Goal: Information Seeking & Learning: Learn about a topic

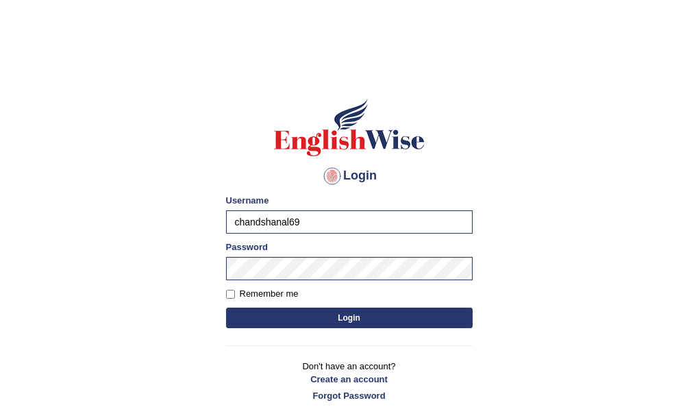
click at [406, 149] on img at bounding box center [349, 128] width 156 height 62
click at [235, 291] on label "Remember me" at bounding box center [262, 294] width 73 height 14
click at [235, 291] on input "Remember me" at bounding box center [230, 294] width 9 height 9
checkbox input "true"
click at [331, 315] on button "Login" at bounding box center [349, 317] width 246 height 21
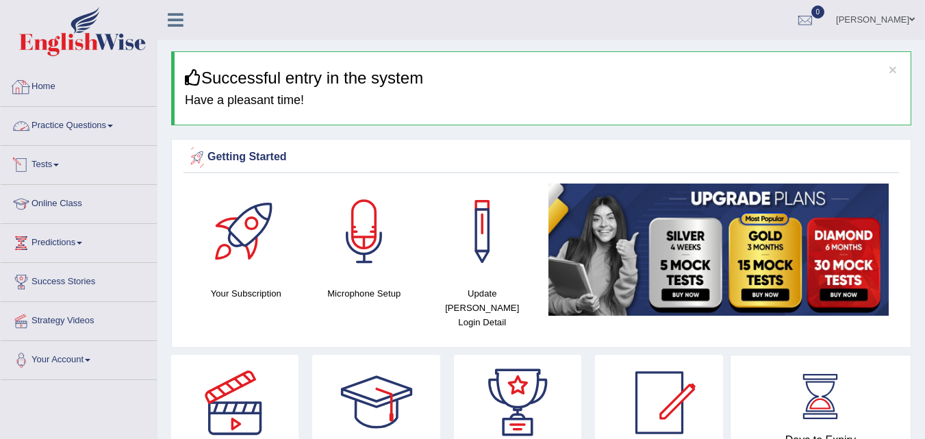
click at [49, 90] on link "Home" at bounding box center [79, 85] width 156 height 34
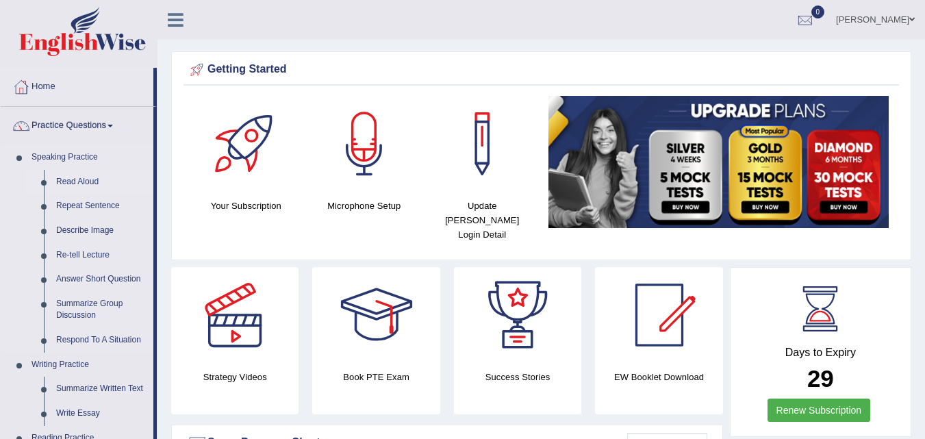
click at [94, 185] on link "Read Aloud" at bounding box center [101, 182] width 103 height 25
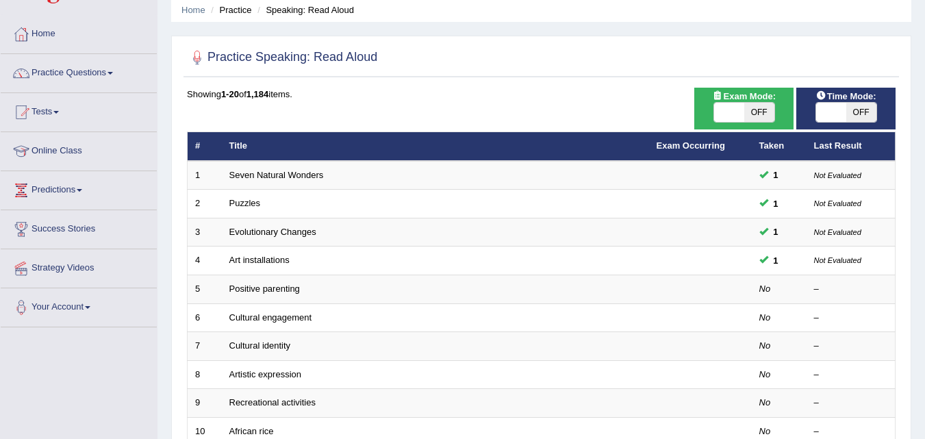
scroll to position [68, 0]
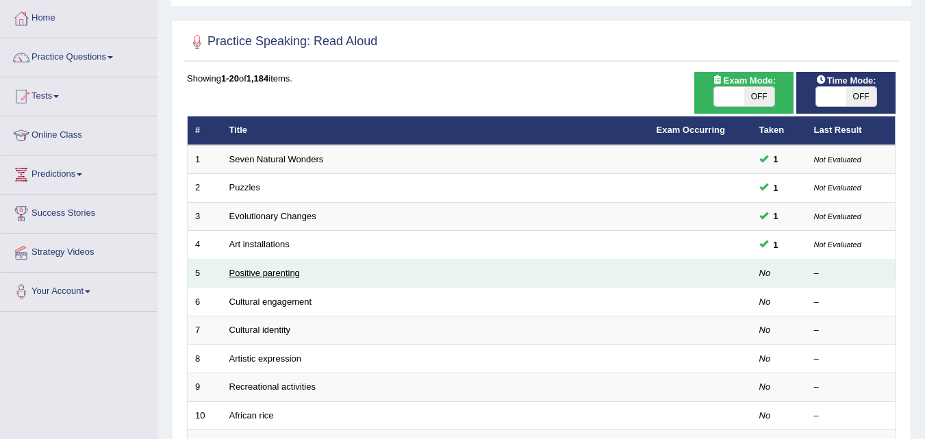
click at [263, 272] on link "Positive parenting" at bounding box center [264, 273] width 71 height 10
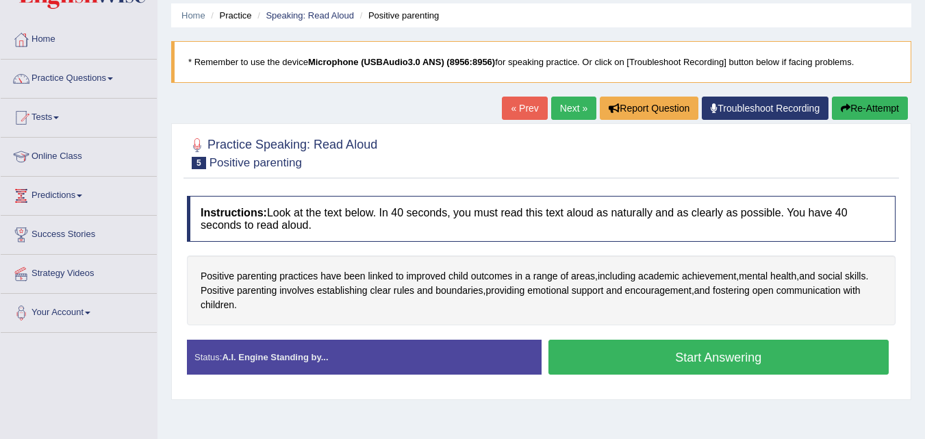
scroll to position [68, 0]
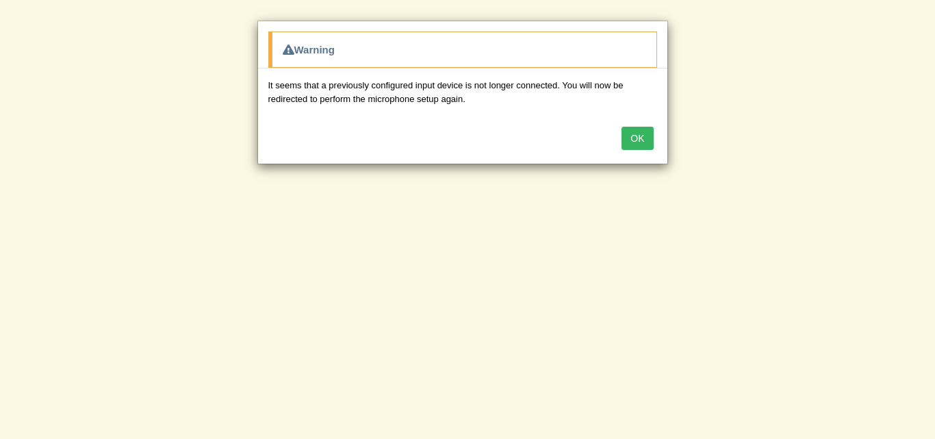
click at [639, 139] on button "OK" at bounding box center [637, 138] width 31 height 23
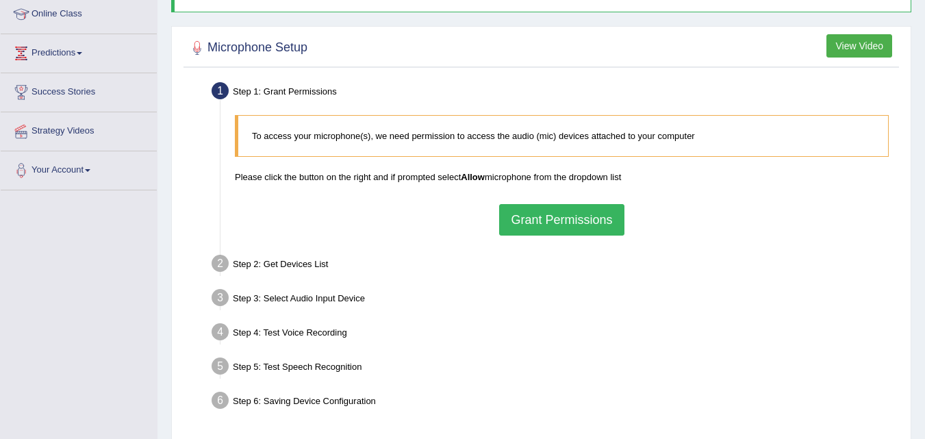
scroll to position [205, 0]
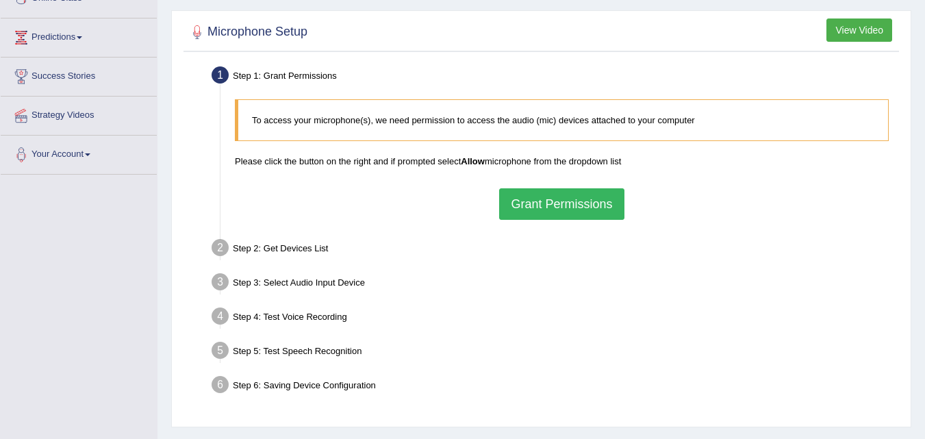
click at [539, 201] on button "Grant Permissions" at bounding box center [561, 203] width 125 height 31
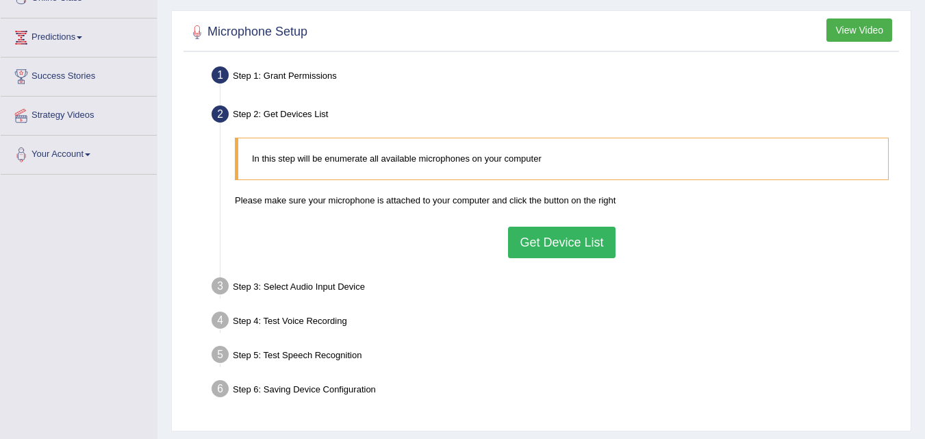
click at [562, 238] on button "Get Device List" at bounding box center [561, 242] width 107 height 31
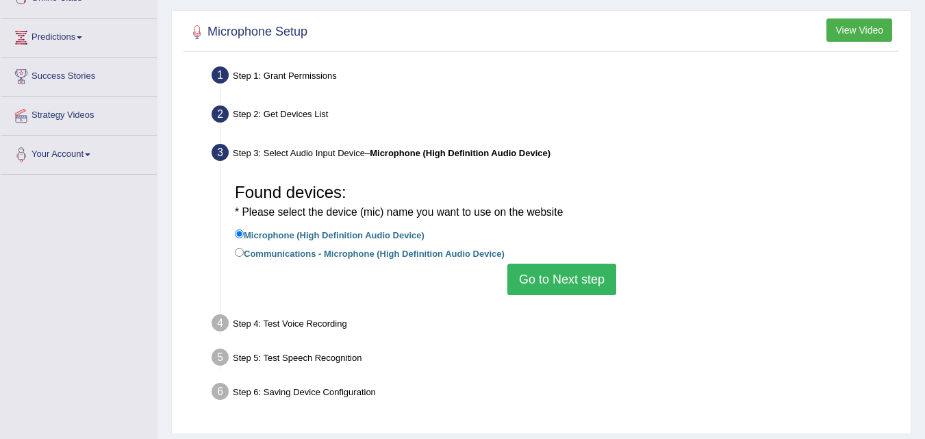
click at [542, 275] on button "Go to Next step" at bounding box center [561, 279] width 109 height 31
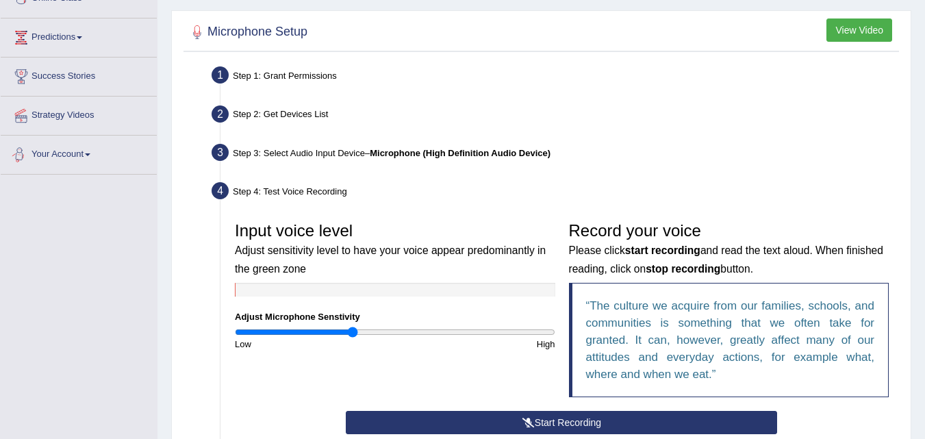
scroll to position [274, 0]
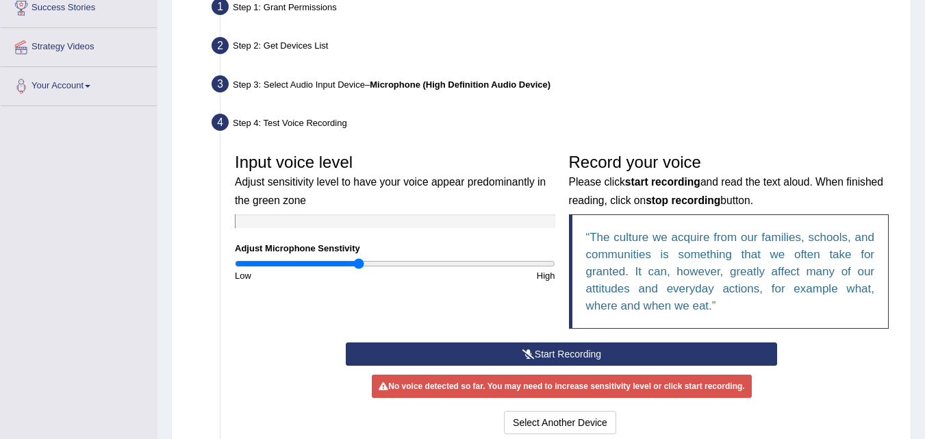
click at [360, 264] on input "range" at bounding box center [395, 263] width 320 height 11
click at [368, 262] on input "range" at bounding box center [395, 263] width 320 height 11
click at [559, 348] on button "Start Recording" at bounding box center [561, 353] width 431 height 23
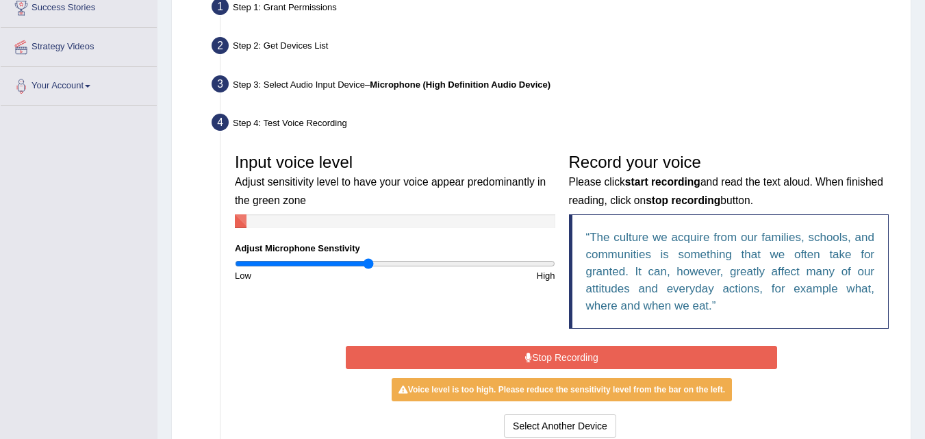
click at [565, 359] on button "Stop Recording" at bounding box center [561, 357] width 431 height 23
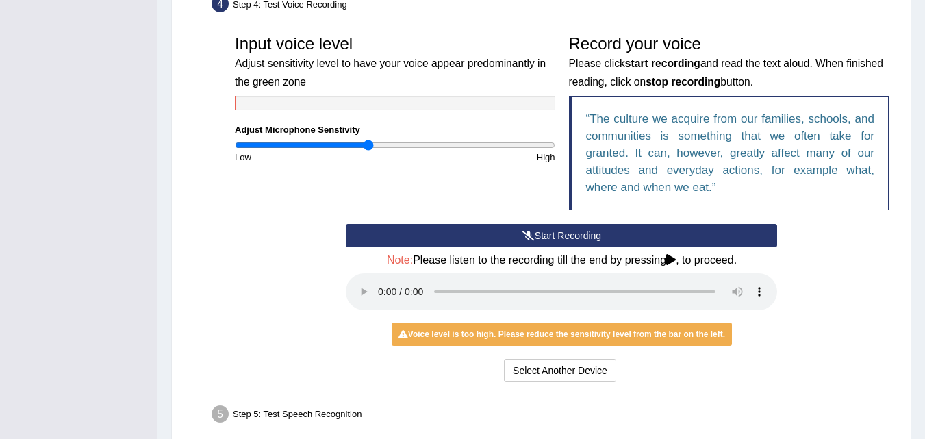
scroll to position [411, 0]
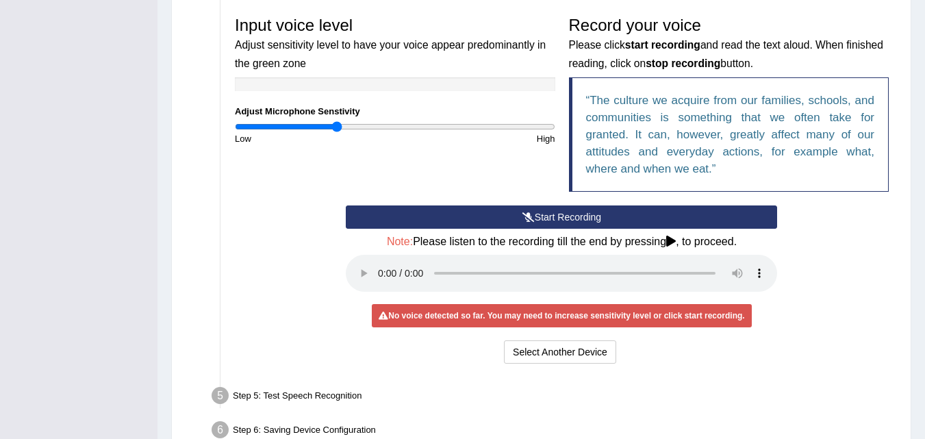
click at [338, 124] on input "range" at bounding box center [395, 126] width 320 height 11
click at [340, 127] on input "range" at bounding box center [395, 126] width 320 height 11
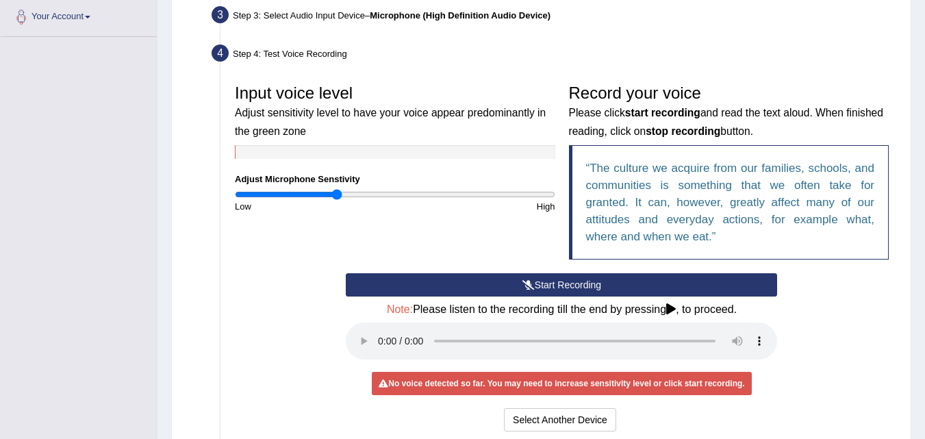
scroll to position [342, 0]
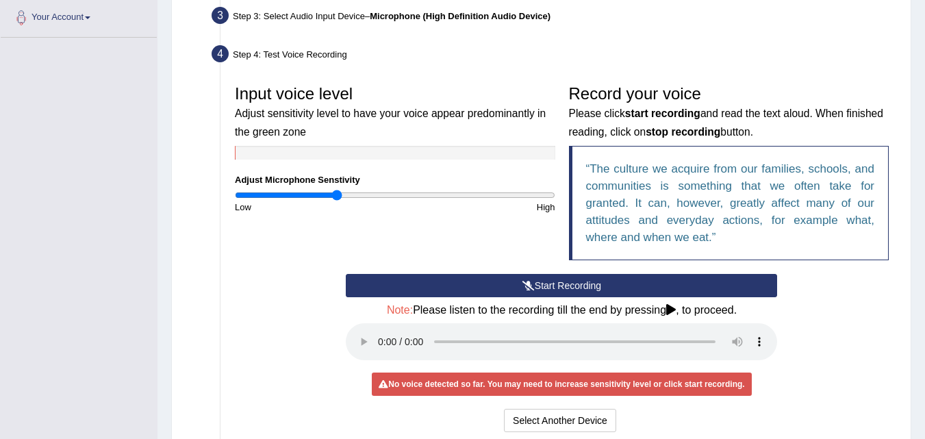
click at [553, 279] on button "Start Recording" at bounding box center [561, 285] width 431 height 23
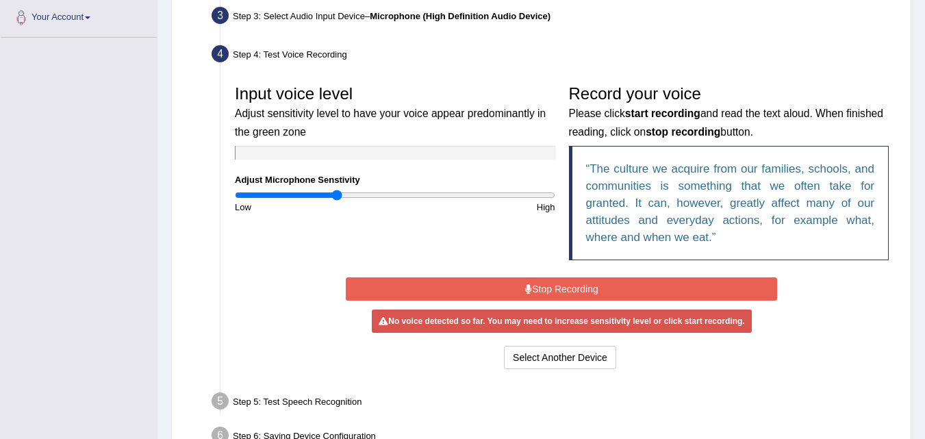
click at [542, 288] on button "Stop Recording" at bounding box center [561, 288] width 431 height 23
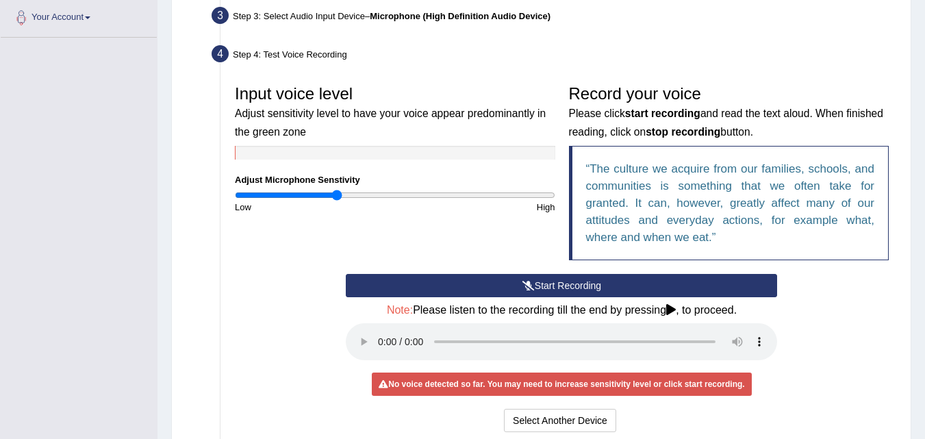
click at [565, 281] on button "Start Recording" at bounding box center [561, 285] width 431 height 23
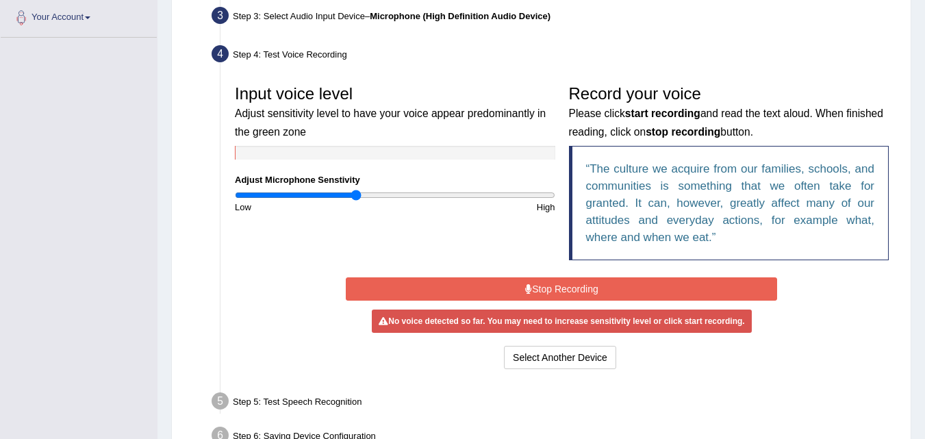
click at [357, 194] on input "range" at bounding box center [395, 195] width 320 height 11
click at [374, 193] on input "range" at bounding box center [395, 195] width 320 height 11
click at [533, 289] on button "Stop Recording" at bounding box center [561, 288] width 431 height 23
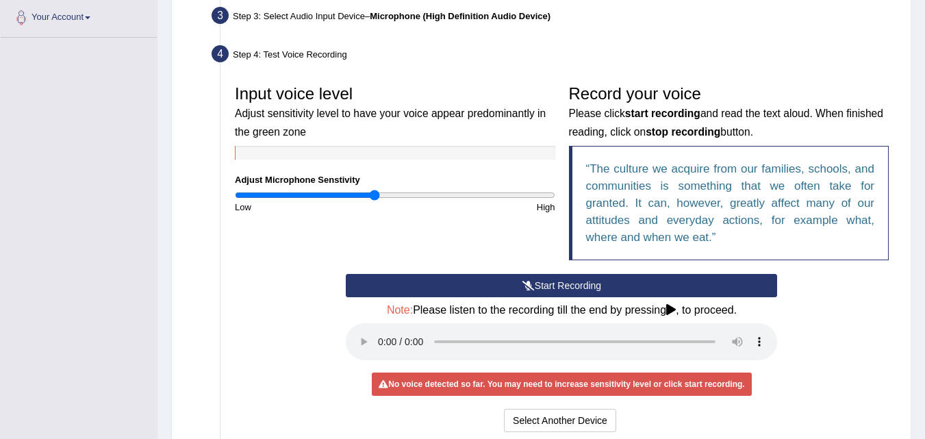
click at [539, 281] on button "Start Recording" at bounding box center [561, 285] width 431 height 23
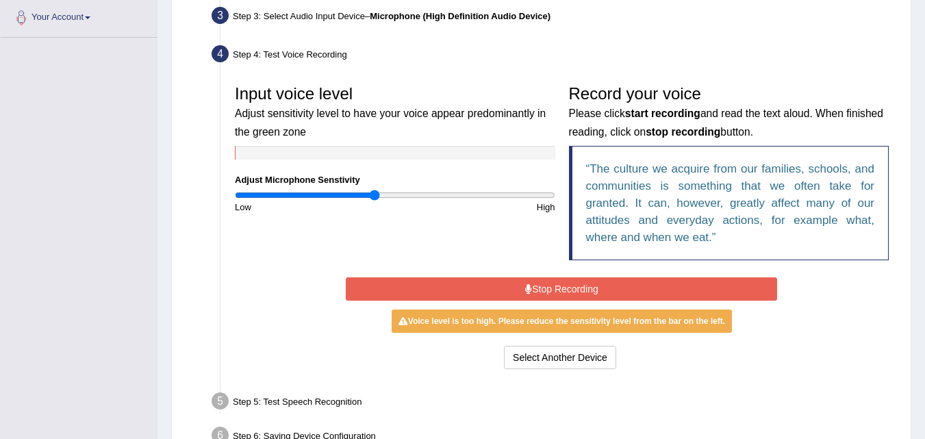
click at [588, 277] on button "Stop Recording" at bounding box center [561, 288] width 431 height 23
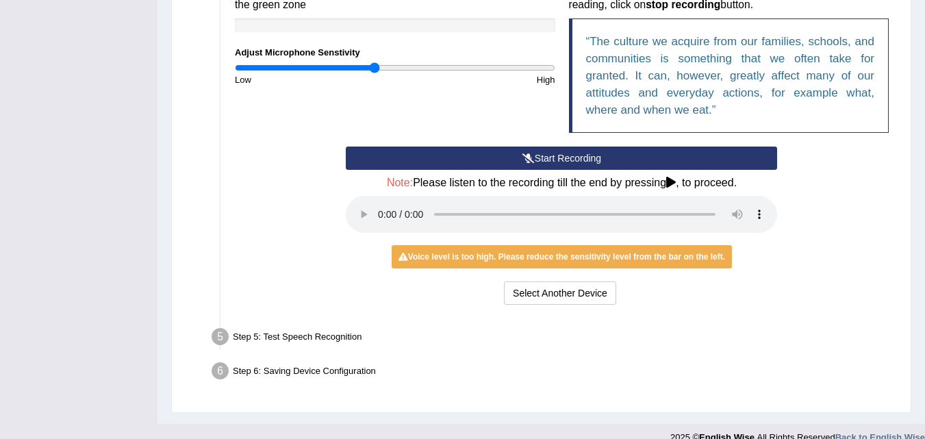
scroll to position [479, 0]
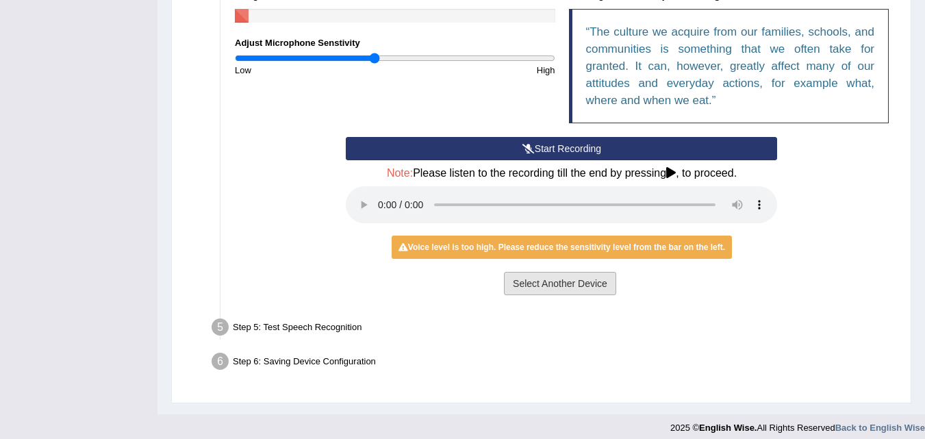
click at [533, 279] on button "Select Another Device" at bounding box center [560, 283] width 112 height 23
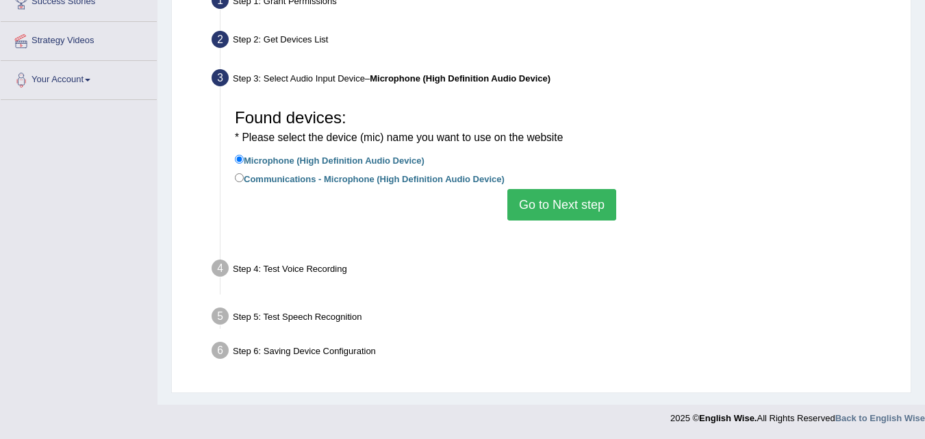
scroll to position [280, 0]
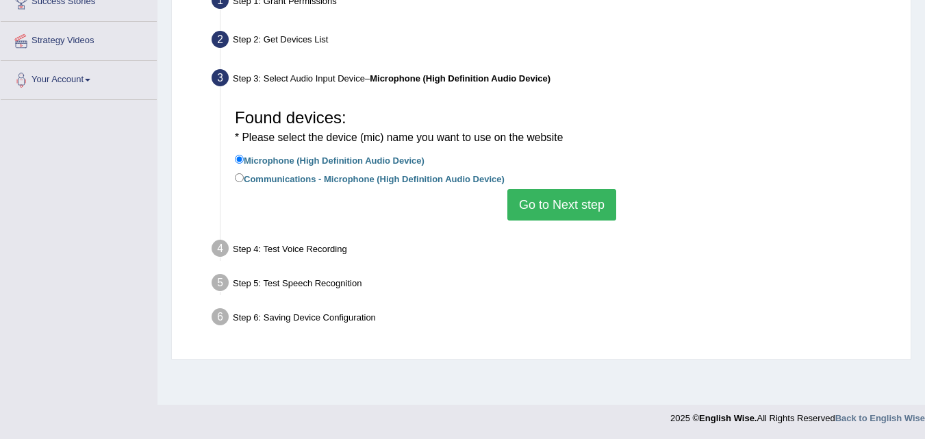
click at [517, 200] on button "Go to Next step" at bounding box center [561, 204] width 109 height 31
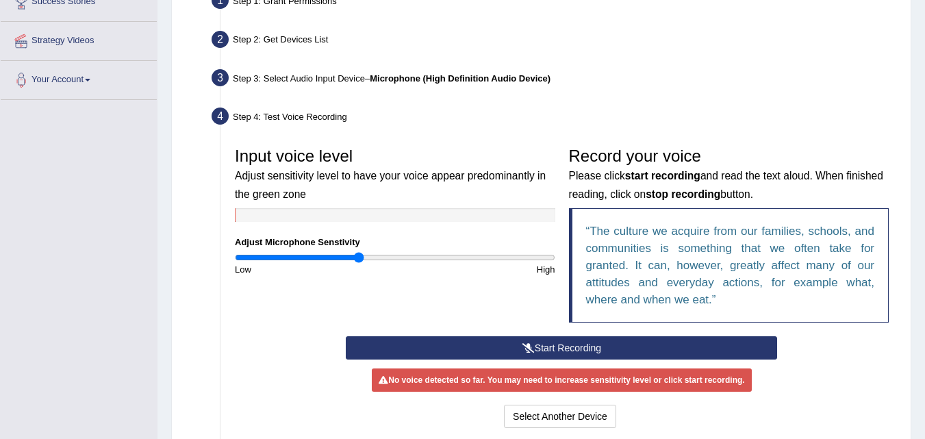
click at [359, 254] on input "range" at bounding box center [395, 257] width 320 height 11
click at [346, 256] on input "range" at bounding box center [395, 257] width 320 height 11
type input "0.74"
click at [352, 258] on input "range" at bounding box center [395, 257] width 320 height 11
click at [348, 258] on input "range" at bounding box center [395, 257] width 320 height 11
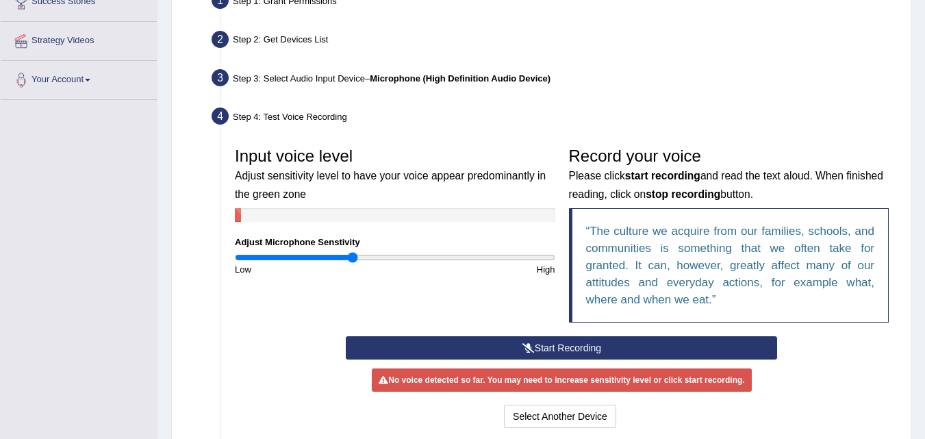
click at [486, 351] on button "Start Recording" at bounding box center [561, 347] width 431 height 23
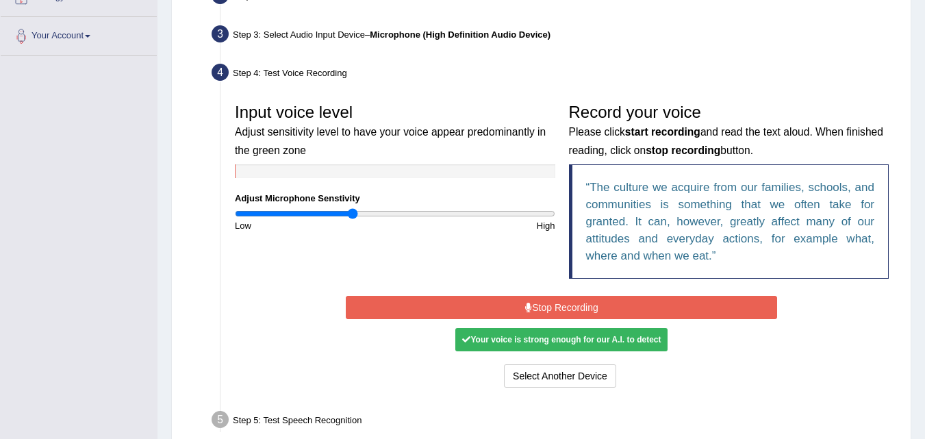
scroll to position [348, 0]
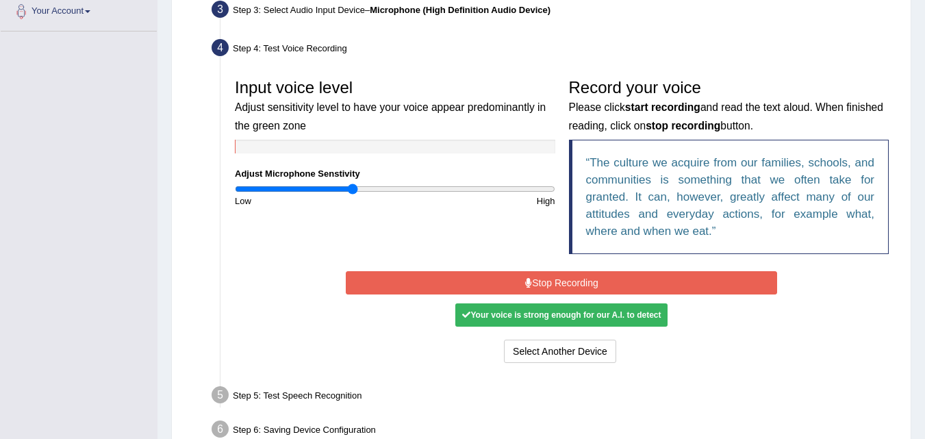
click at [583, 279] on button "Stop Recording" at bounding box center [561, 282] width 431 height 23
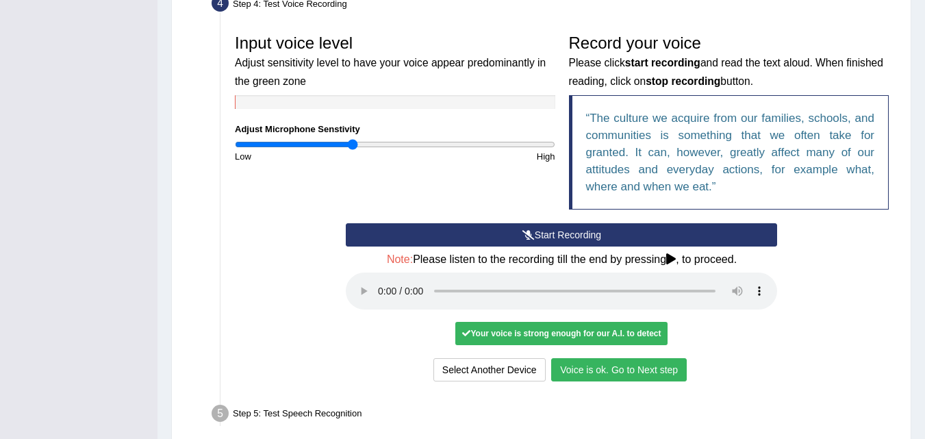
scroll to position [417, 0]
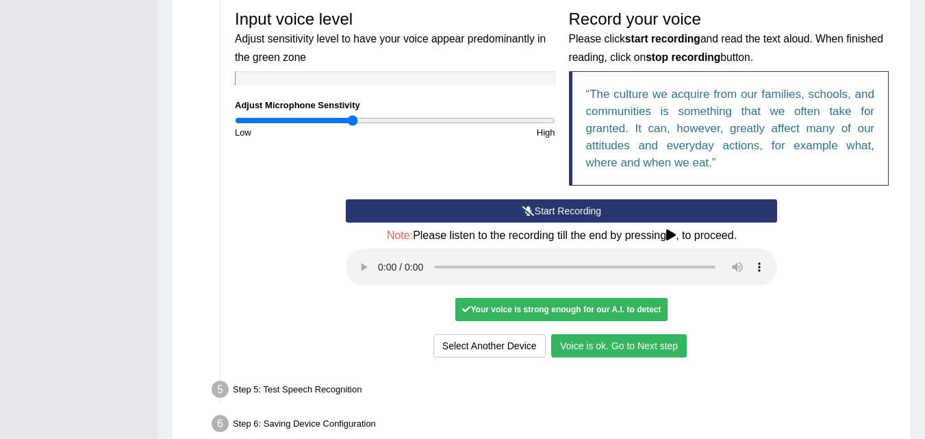
click at [633, 337] on button "Voice is ok. Go to Next step" at bounding box center [619, 345] width 136 height 23
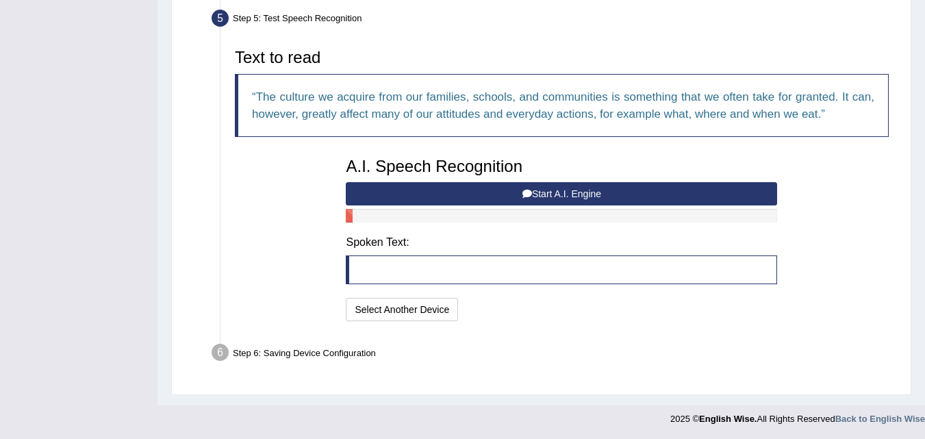
click at [522, 193] on icon at bounding box center [527, 194] width 10 height 10
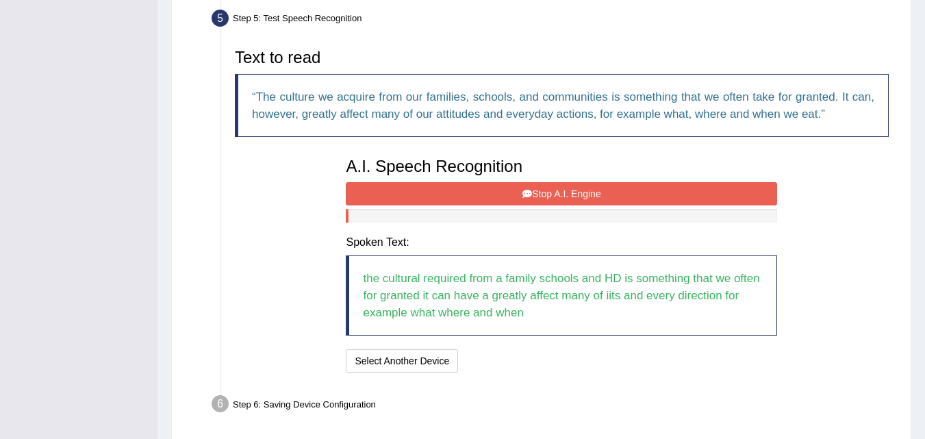
click at [522, 193] on icon at bounding box center [527, 194] width 10 height 10
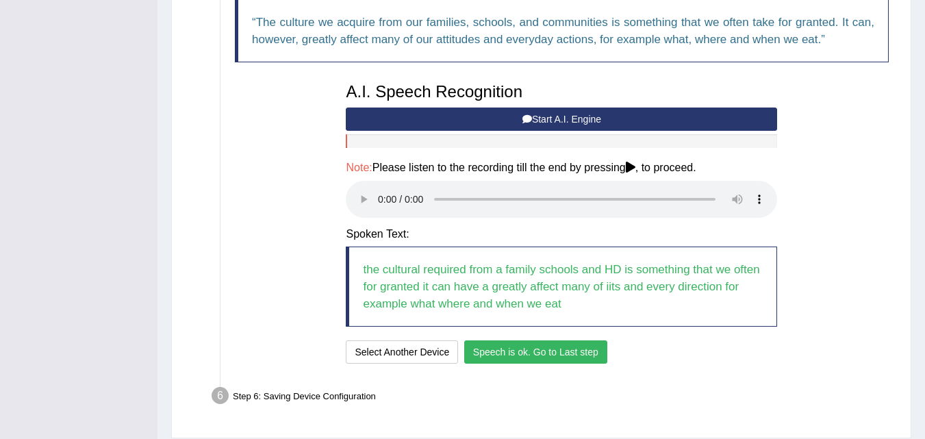
scroll to position [467, 0]
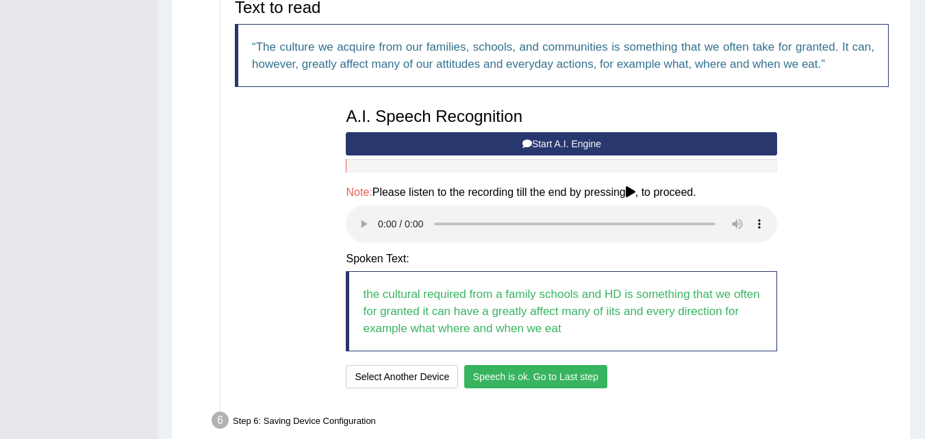
click at [488, 142] on button "Start A.I. Engine" at bounding box center [561, 143] width 431 height 23
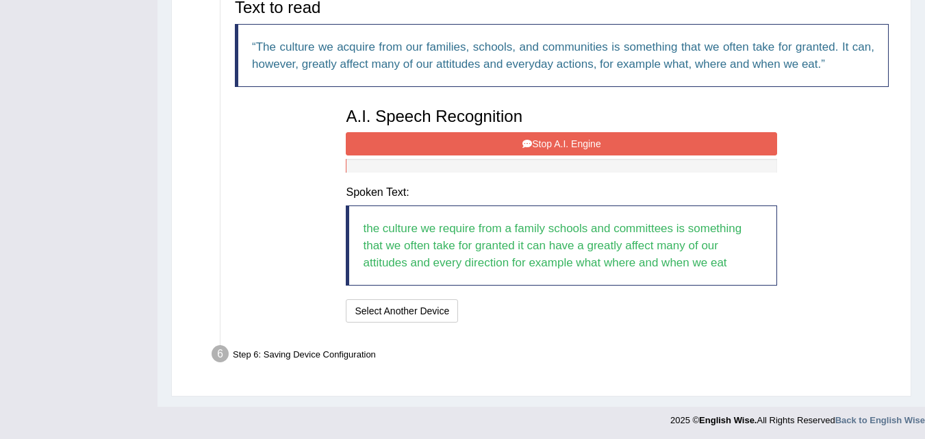
click at [468, 136] on button "Stop A.I. Engine" at bounding box center [561, 143] width 431 height 23
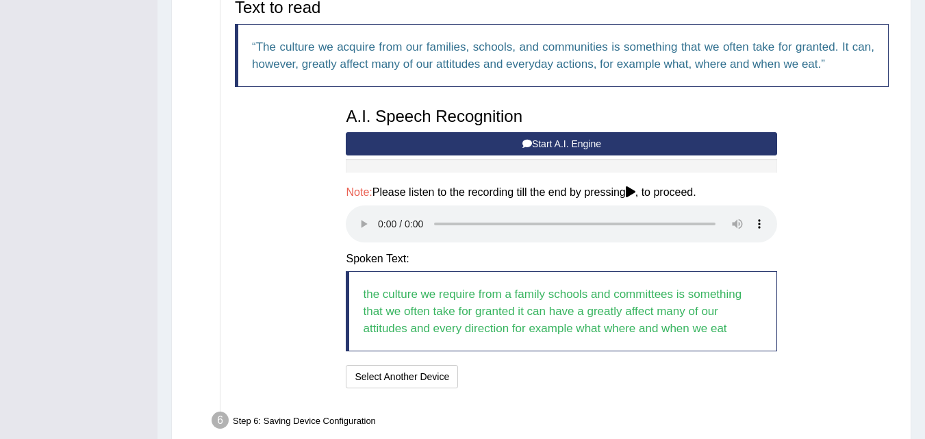
scroll to position [535, 0]
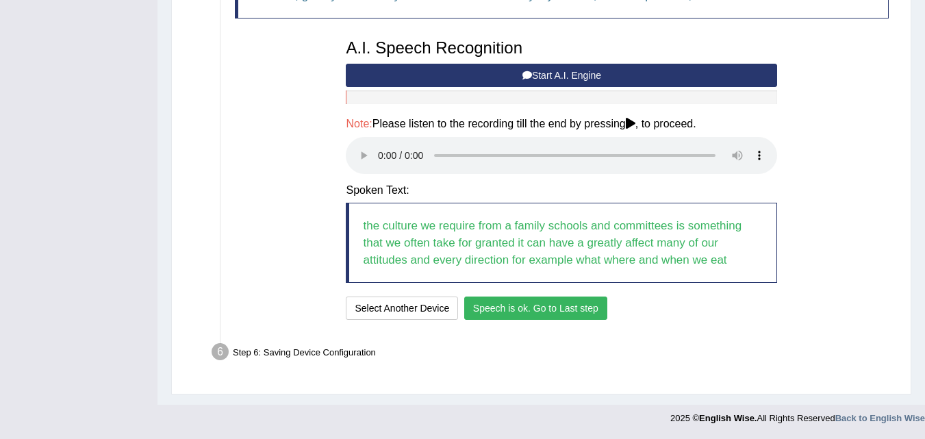
click at [522, 307] on button "Speech is ok. Go to Last step" at bounding box center [535, 307] width 143 height 23
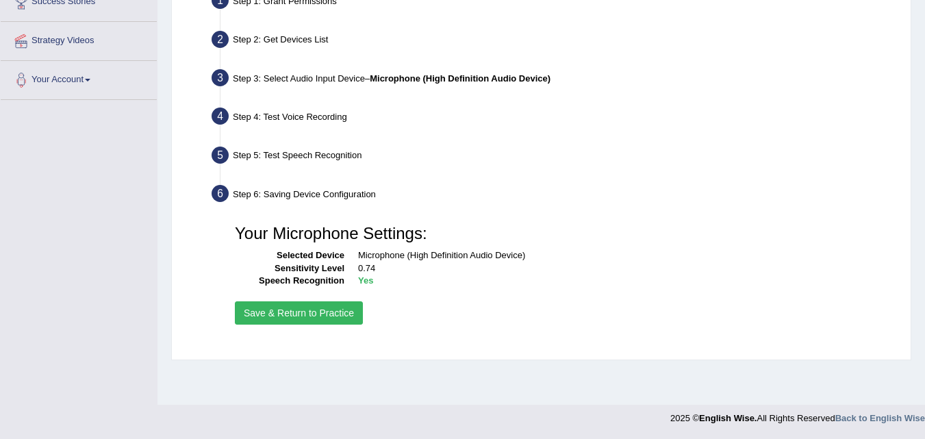
scroll to position [280, 0]
click at [313, 309] on button "Save & Return to Practice" at bounding box center [299, 312] width 128 height 23
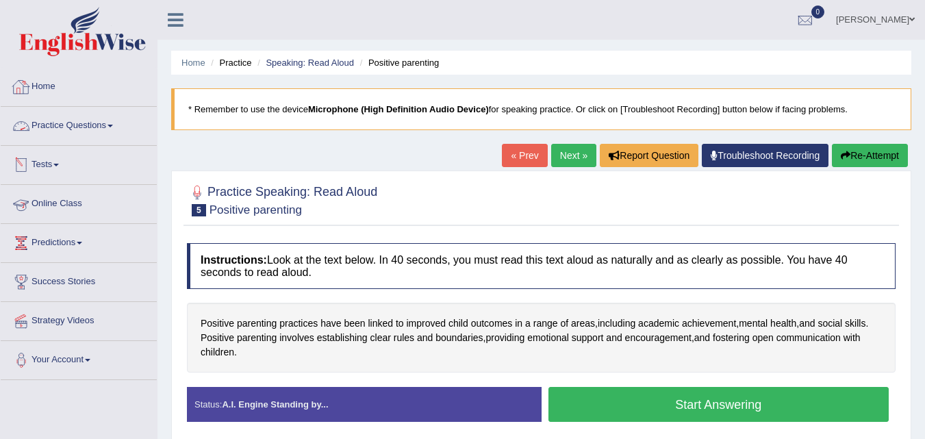
click at [42, 89] on link "Home" at bounding box center [79, 85] width 156 height 34
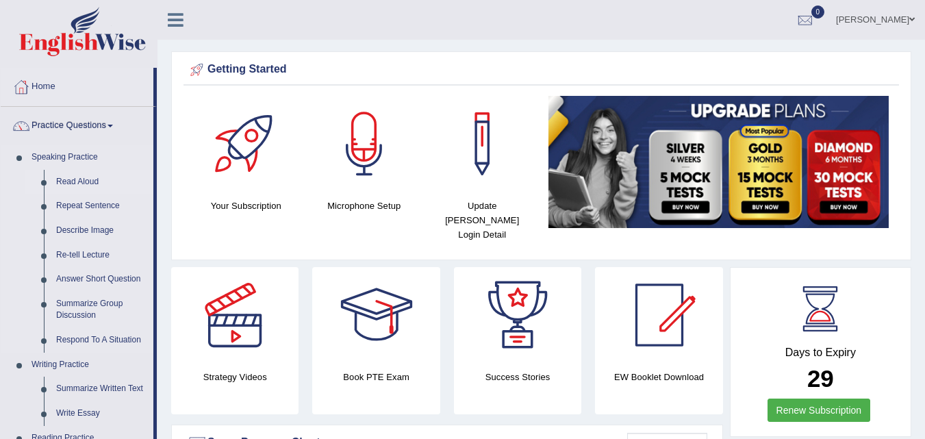
click at [91, 175] on link "Read Aloud" at bounding box center [101, 182] width 103 height 25
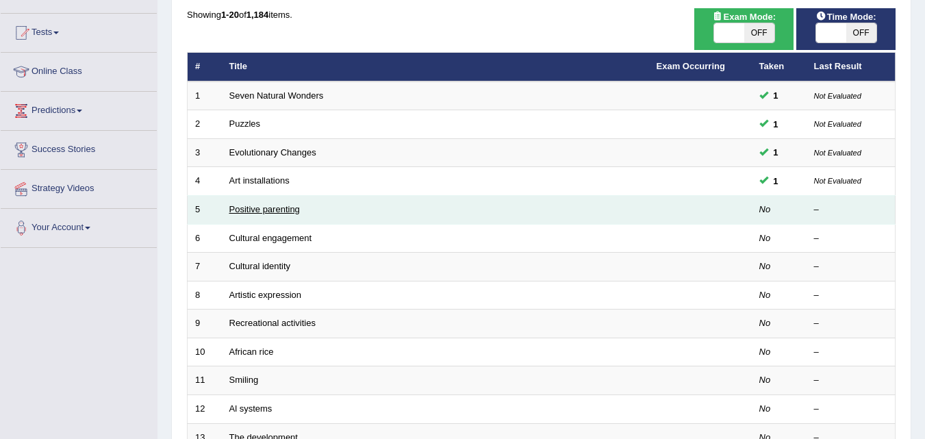
scroll to position [137, 0]
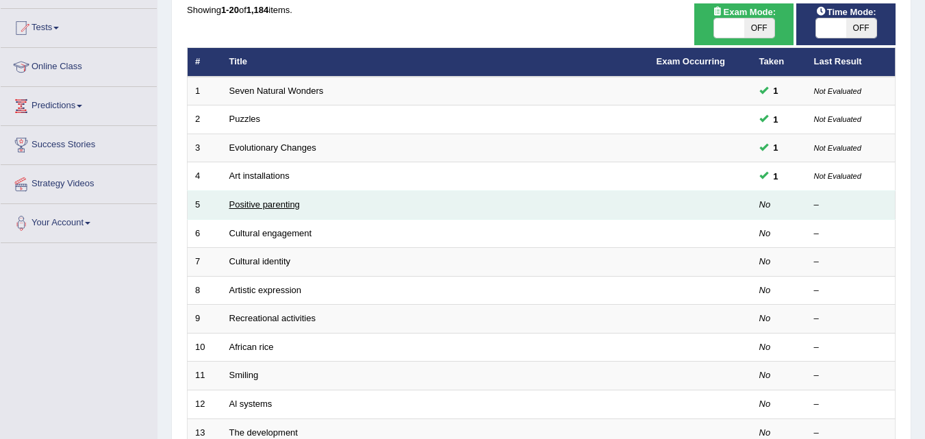
click at [256, 205] on link "Positive parenting" at bounding box center [264, 204] width 71 height 10
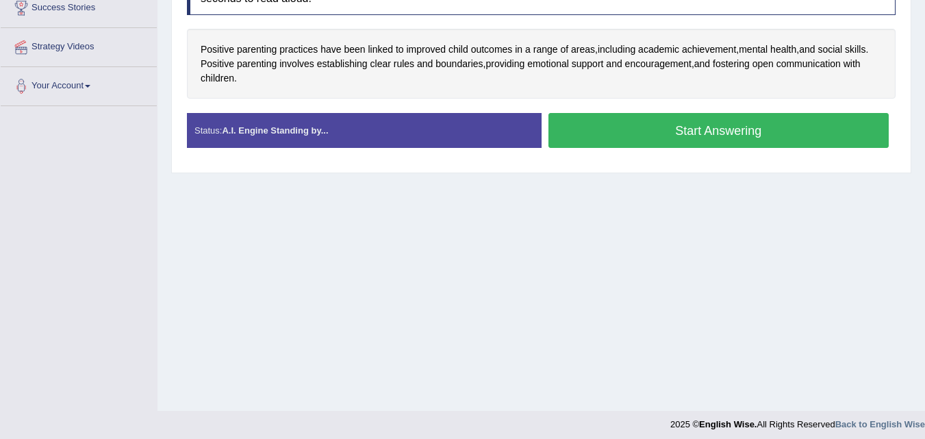
click at [275, 134] on strong "A.I. Engine Standing by..." at bounding box center [275, 130] width 106 height 10
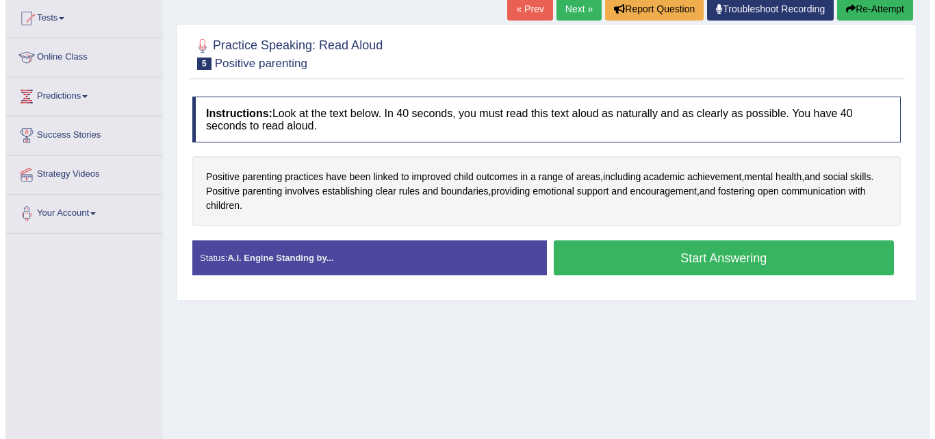
scroll to position [137, 0]
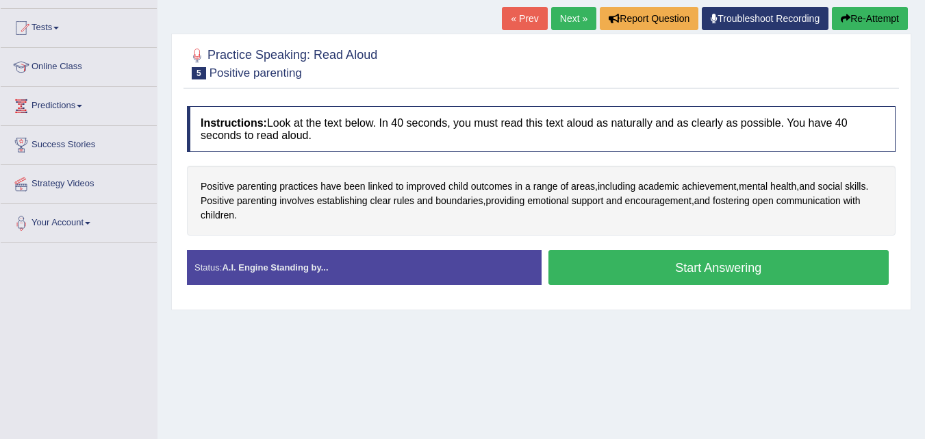
click at [668, 272] on button "Start Answering" at bounding box center [718, 267] width 341 height 35
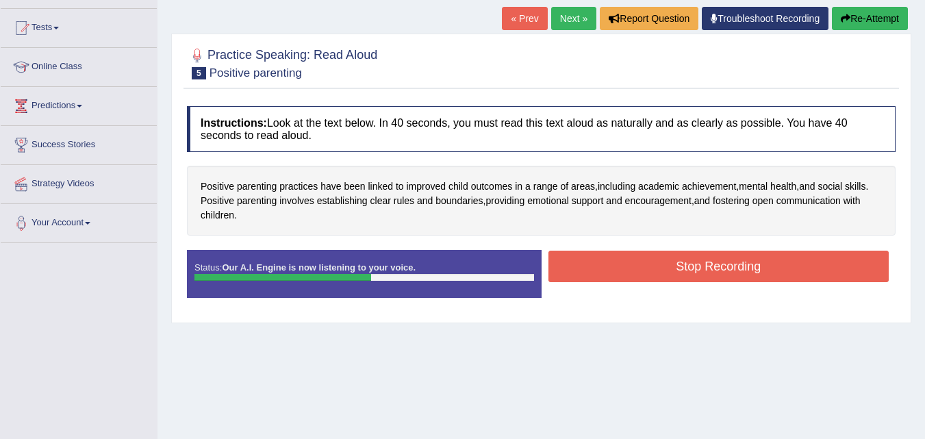
click at [722, 269] on button "Stop Recording" at bounding box center [718, 266] width 341 height 31
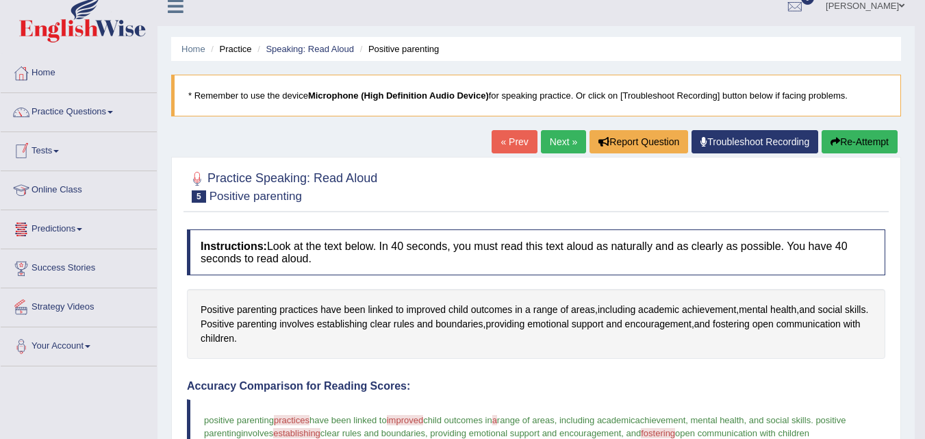
scroll to position [0, 0]
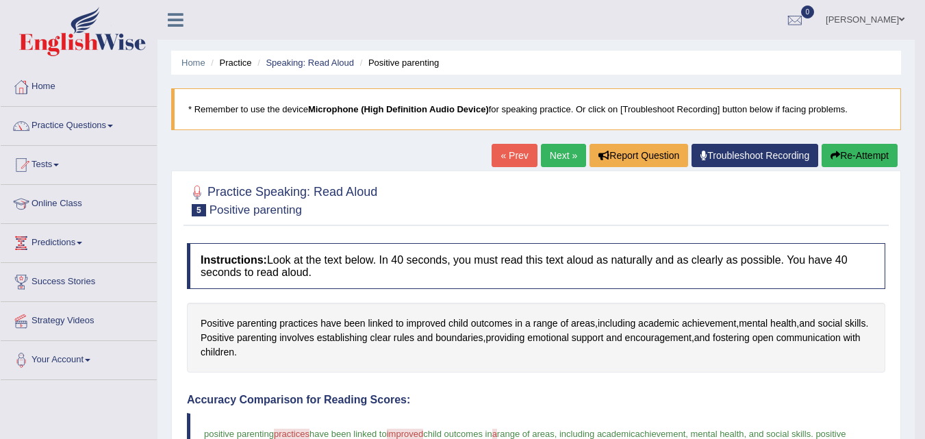
click at [557, 152] on link "Next »" at bounding box center [563, 155] width 45 height 23
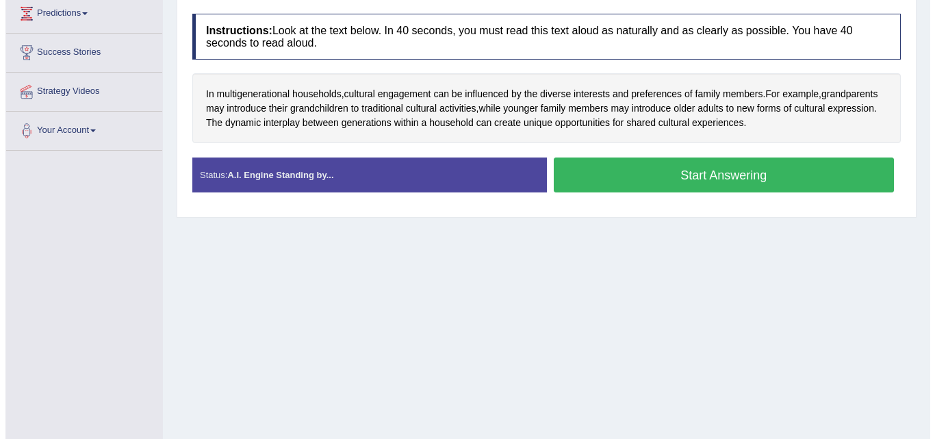
scroll to position [205, 0]
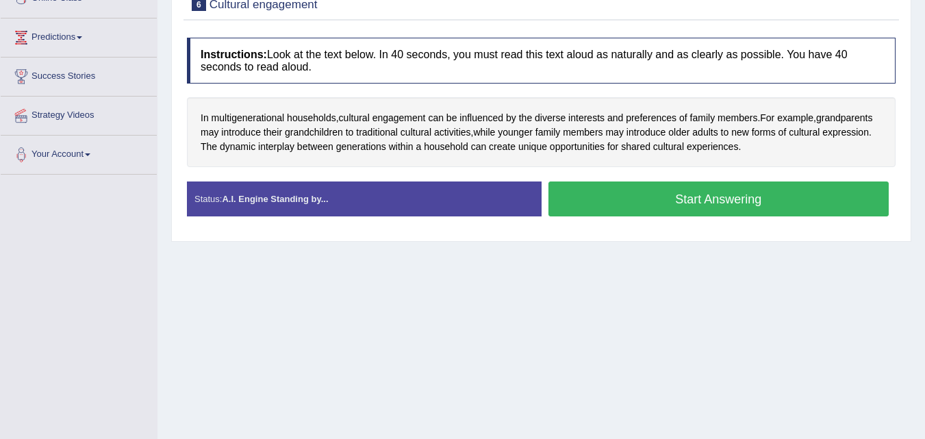
click at [655, 188] on button "Start Answering" at bounding box center [718, 198] width 341 height 35
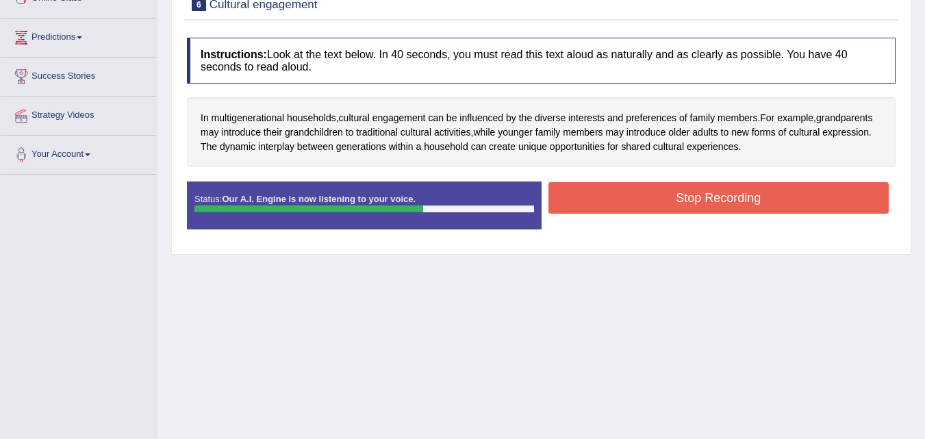
click at [670, 194] on button "Stop Recording" at bounding box center [718, 197] width 341 height 31
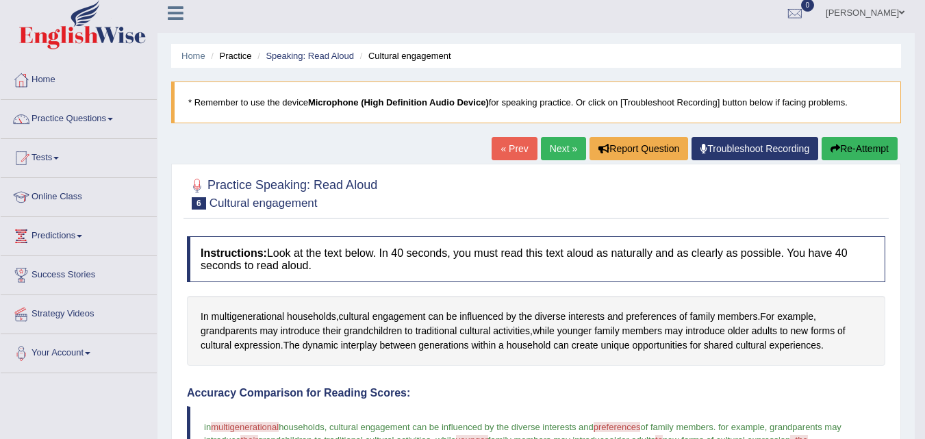
scroll to position [0, 0]
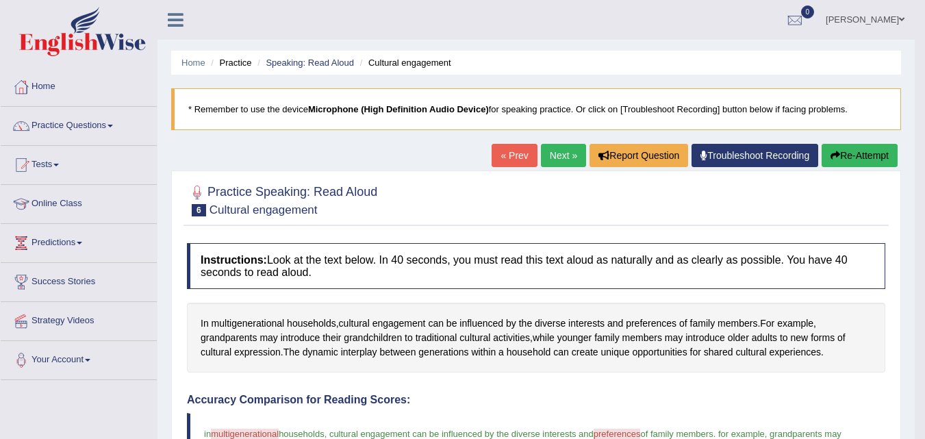
click at [563, 149] on link "Next »" at bounding box center [563, 155] width 45 height 23
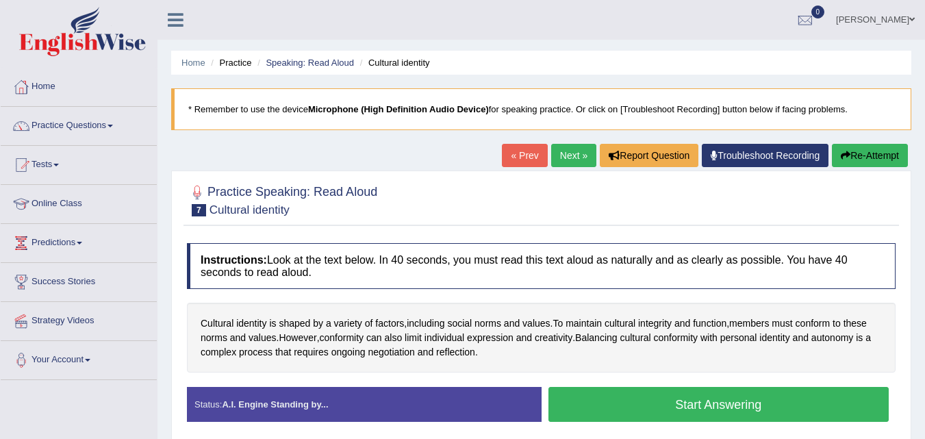
scroll to position [68, 0]
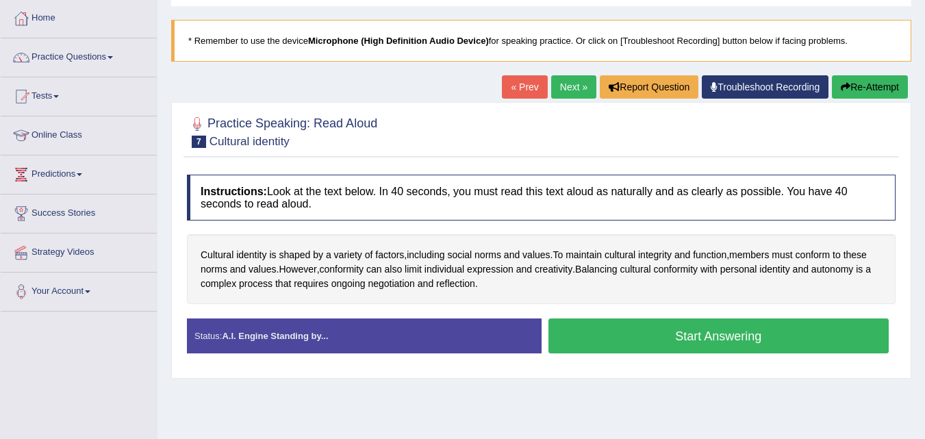
click at [643, 334] on button "Start Answering" at bounding box center [718, 335] width 341 height 35
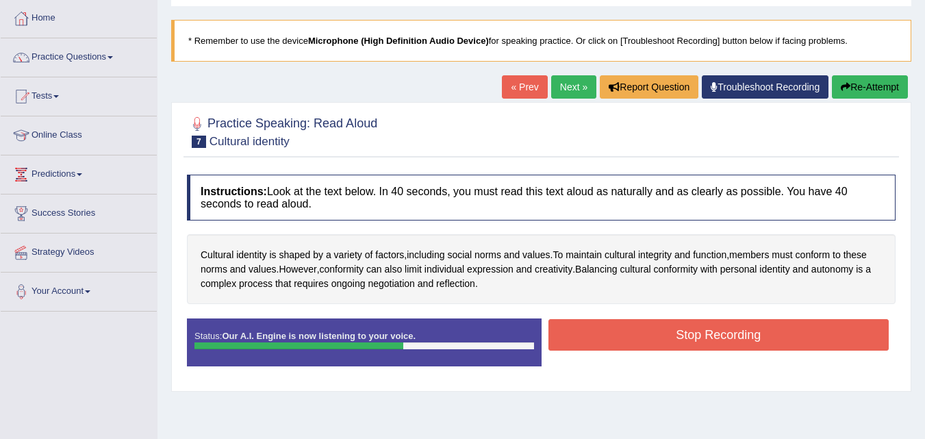
click at [644, 333] on button "Stop Recording" at bounding box center [718, 334] width 341 height 31
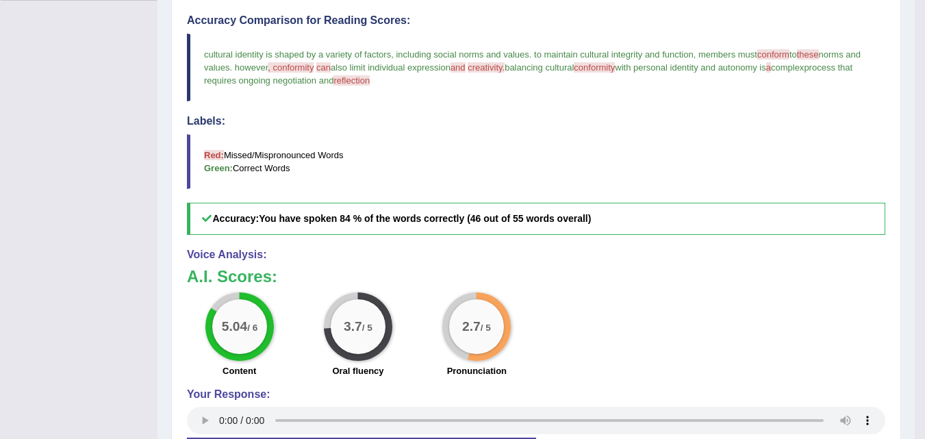
scroll to position [411, 0]
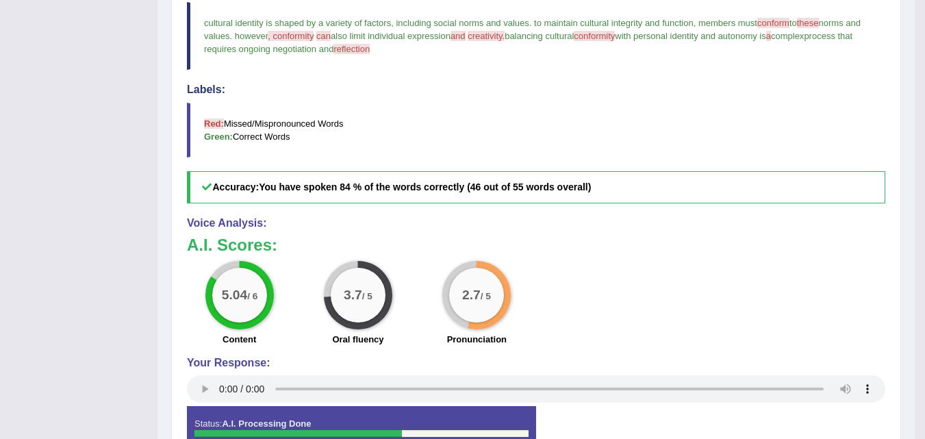
click at [370, 49] on span "reflection" at bounding box center [351, 49] width 36 height 10
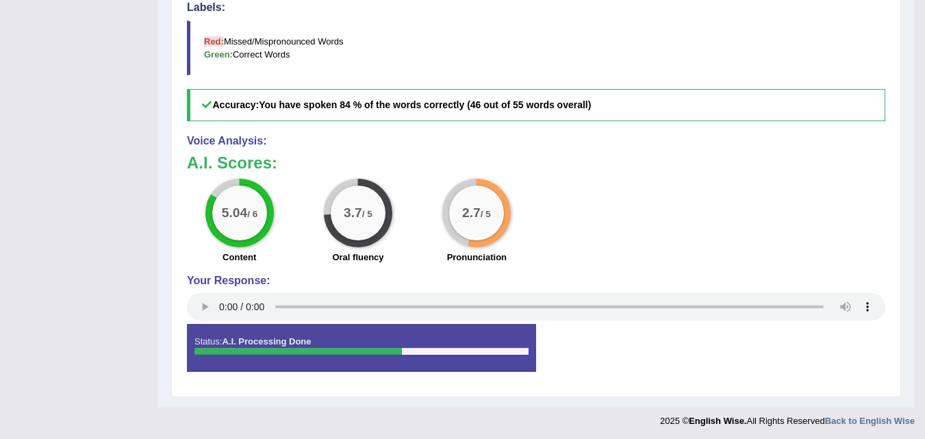
scroll to position [496, 0]
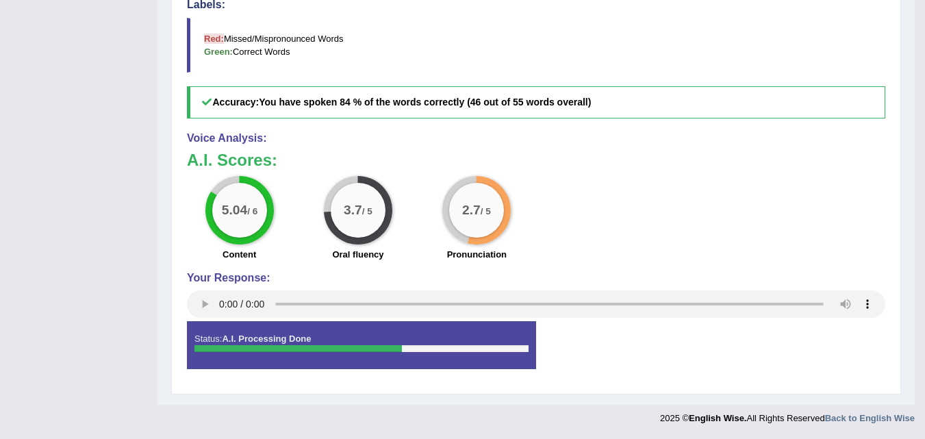
click at [847, 347] on div "Status: A.I. Processing Done Start Answering Stop Recording" at bounding box center [536, 352] width 698 height 62
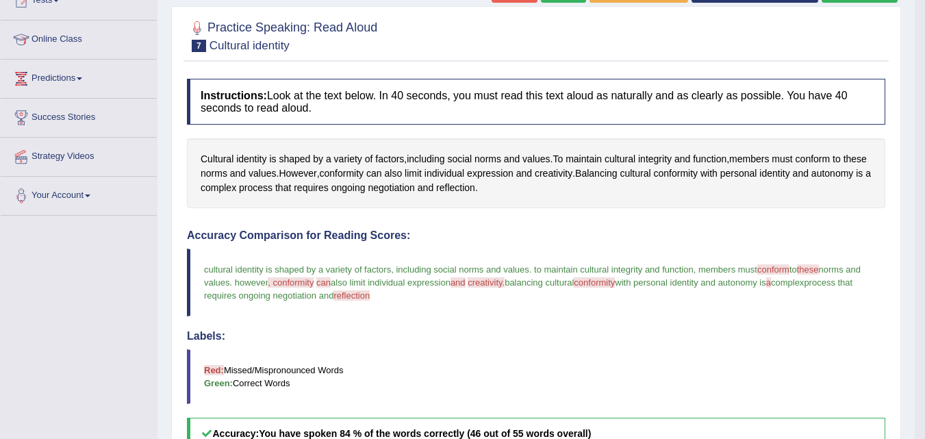
scroll to position [0, 0]
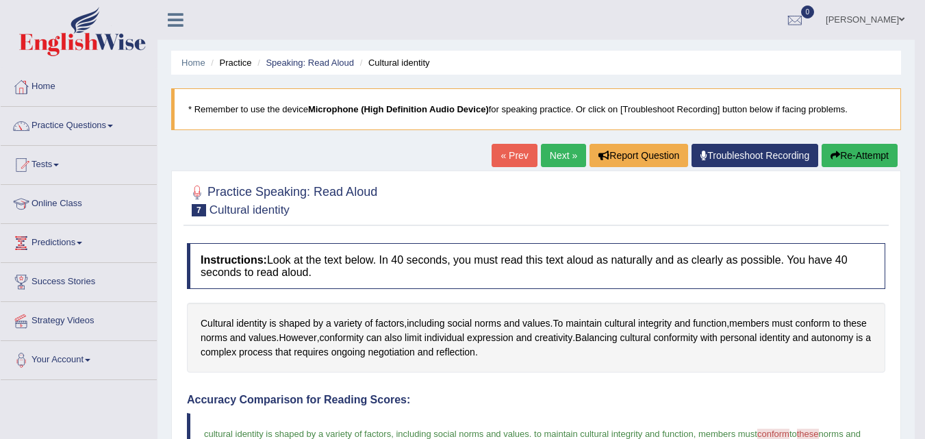
click at [402, 61] on li "Cultural identity" at bounding box center [393, 62] width 73 height 13
click at [559, 147] on link "Next »" at bounding box center [563, 155] width 45 height 23
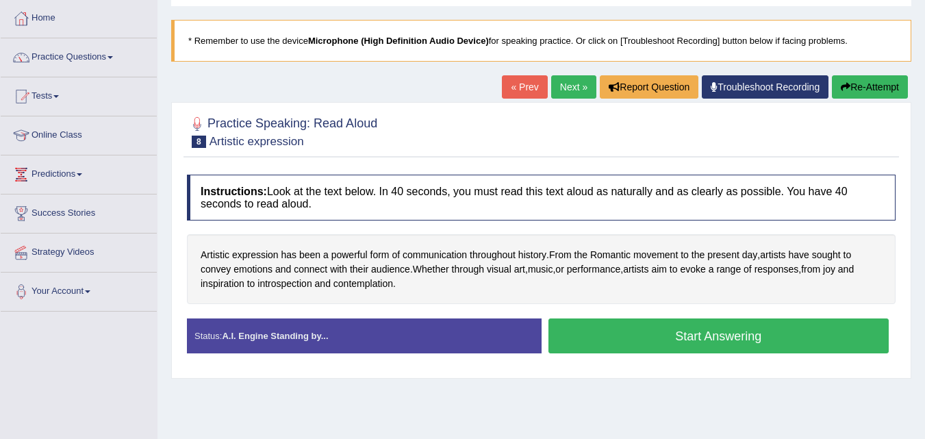
click at [736, 333] on button "Start Answering" at bounding box center [718, 335] width 341 height 35
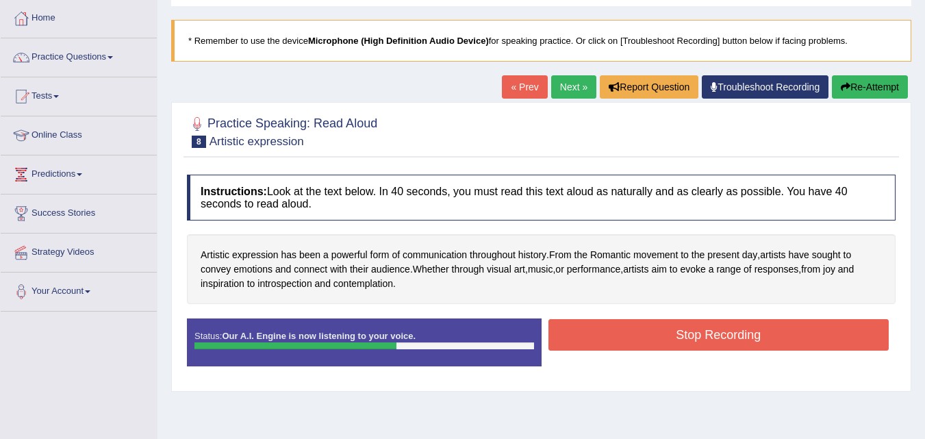
click at [735, 332] on button "Stop Recording" at bounding box center [718, 334] width 341 height 31
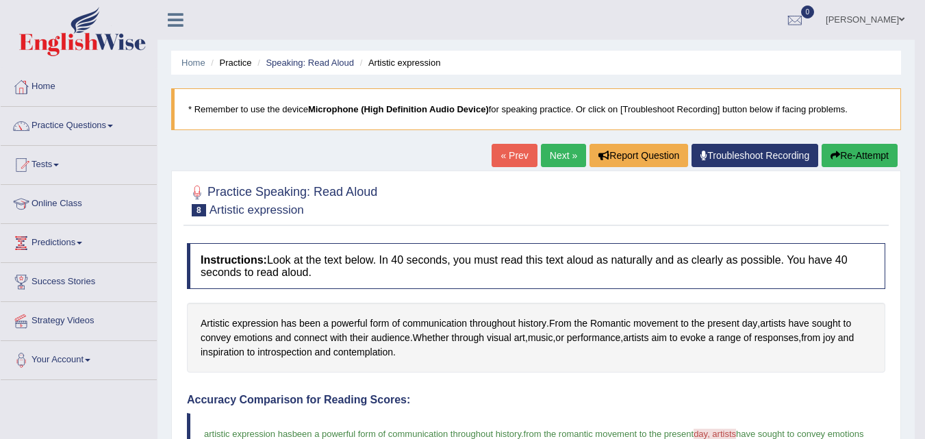
click at [561, 160] on link "Next »" at bounding box center [563, 155] width 45 height 23
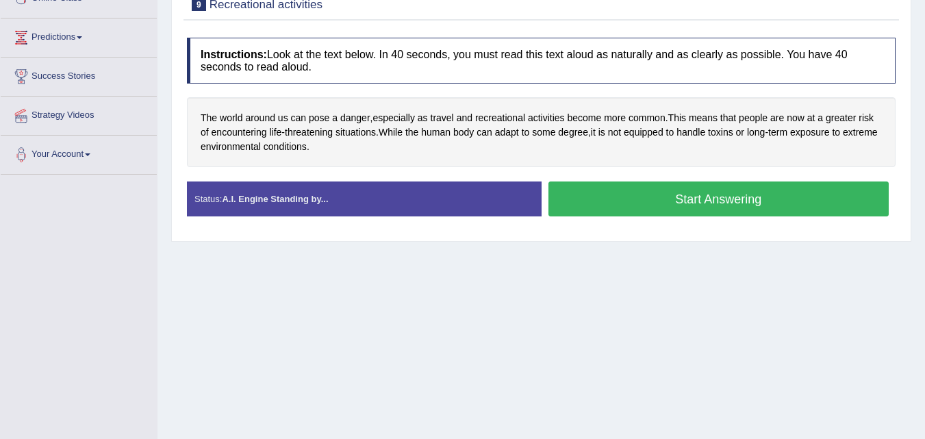
click at [662, 189] on button "Start Answering" at bounding box center [718, 198] width 341 height 35
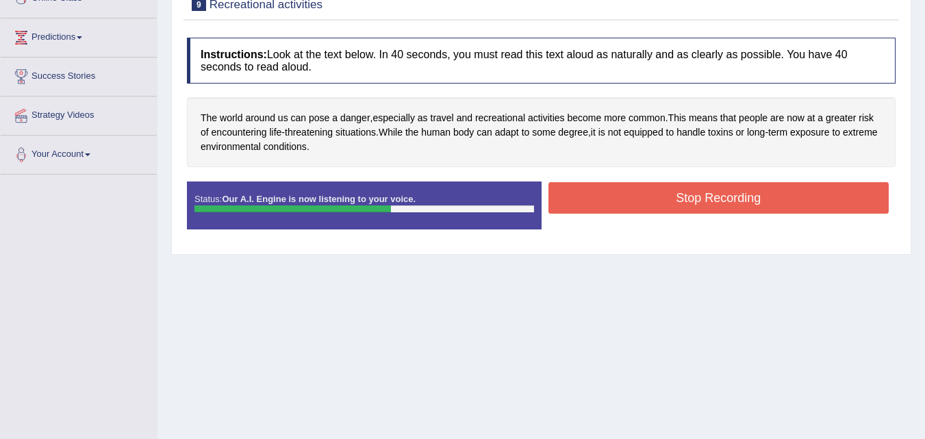
click at [663, 194] on button "Stop Recording" at bounding box center [718, 197] width 341 height 31
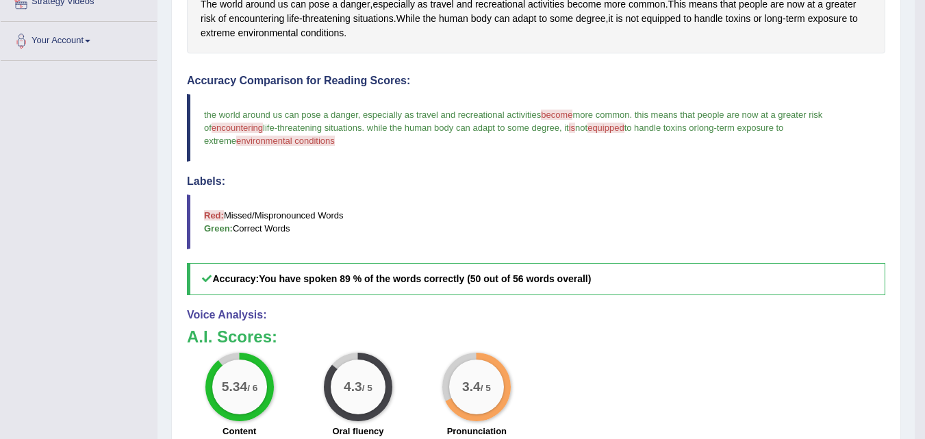
scroll to position [16, 0]
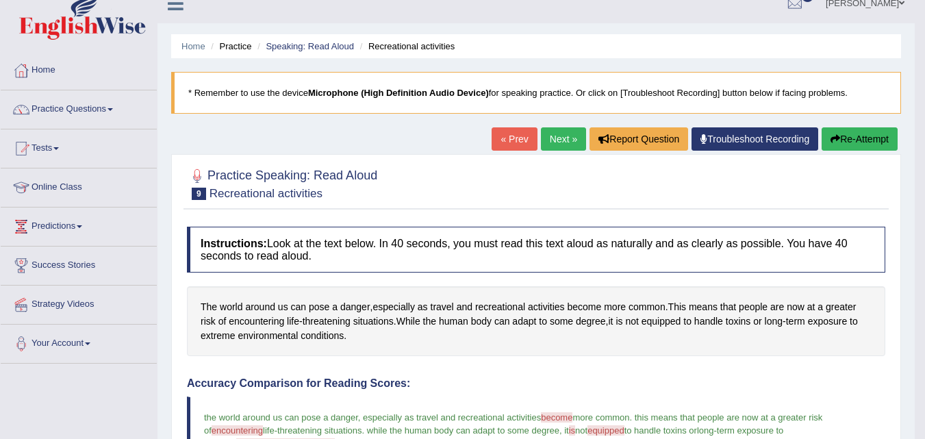
click at [568, 139] on link "Next »" at bounding box center [563, 138] width 45 height 23
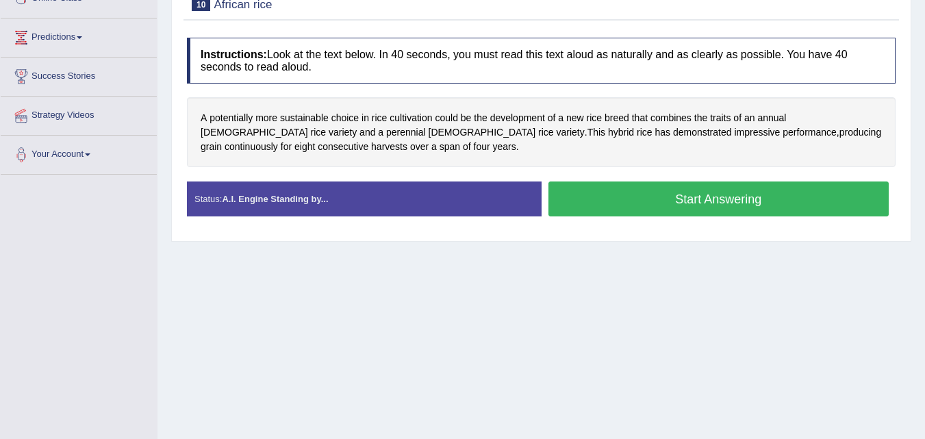
scroll to position [137, 0]
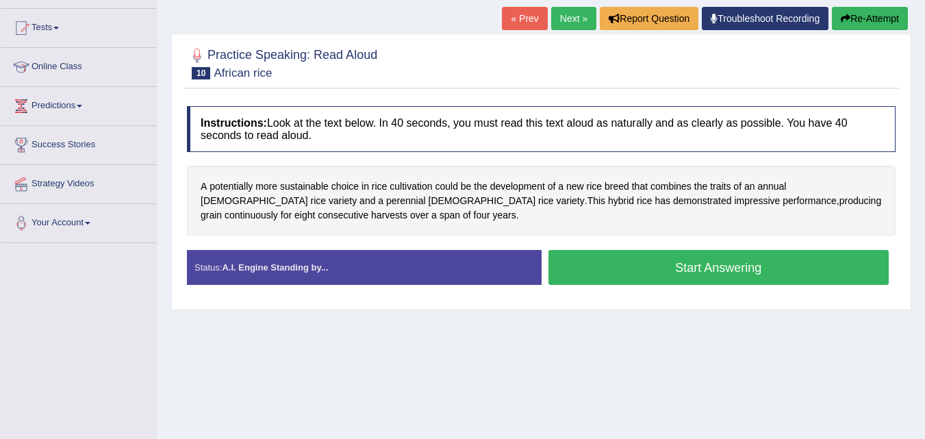
click at [626, 264] on button "Start Answering" at bounding box center [718, 267] width 341 height 35
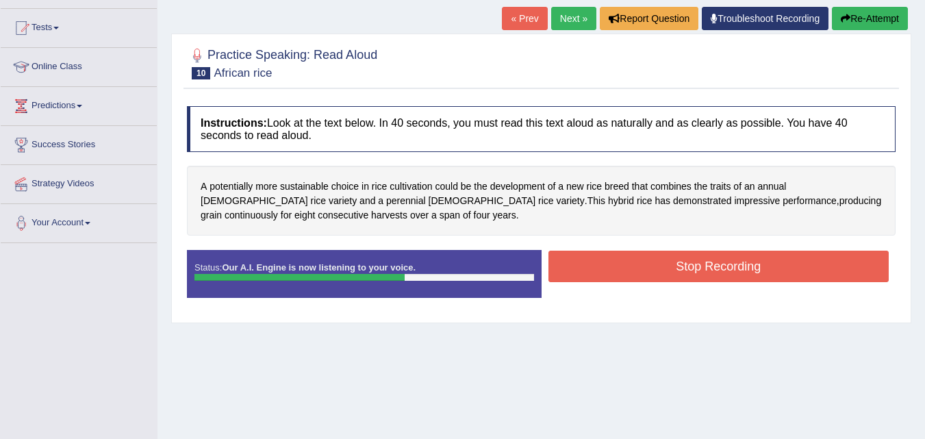
click at [626, 259] on button "Stop Recording" at bounding box center [718, 266] width 341 height 31
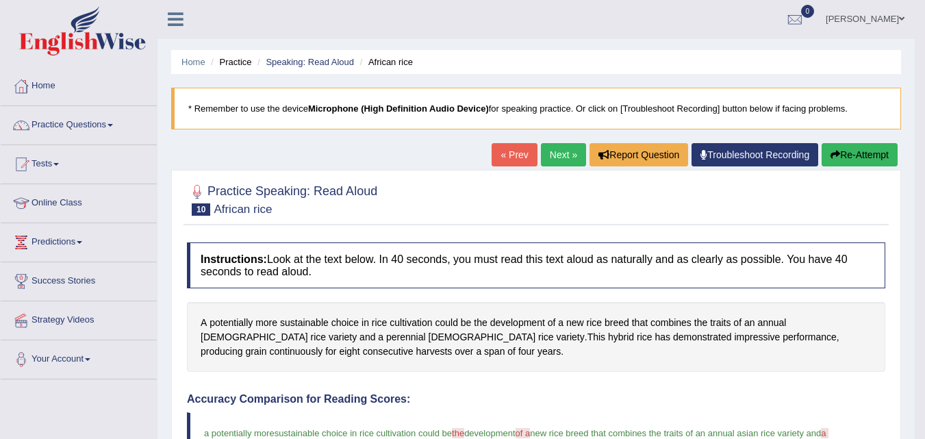
scroll to position [0, 0]
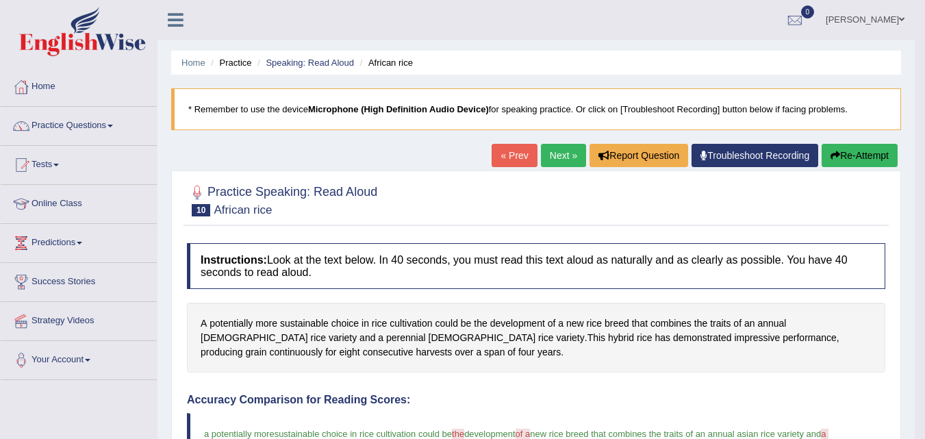
click at [559, 152] on link "Next »" at bounding box center [563, 155] width 45 height 23
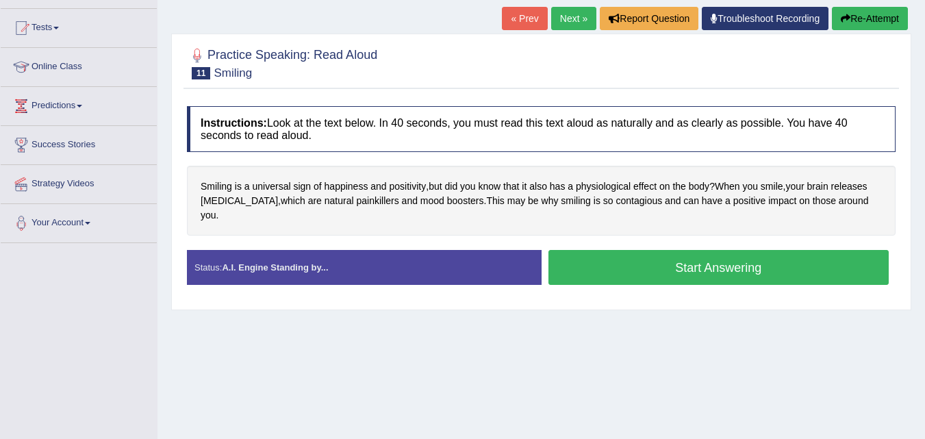
click at [686, 250] on button "Start Answering" at bounding box center [718, 267] width 341 height 35
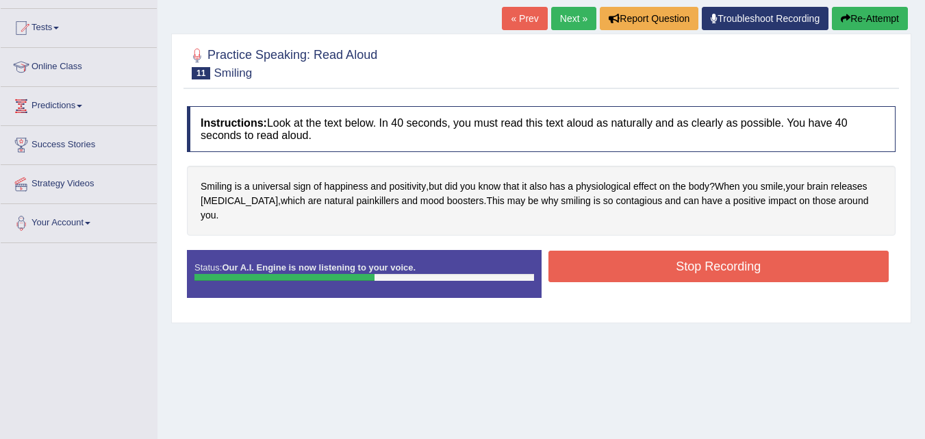
click at [693, 251] on button "Stop Recording" at bounding box center [718, 266] width 341 height 31
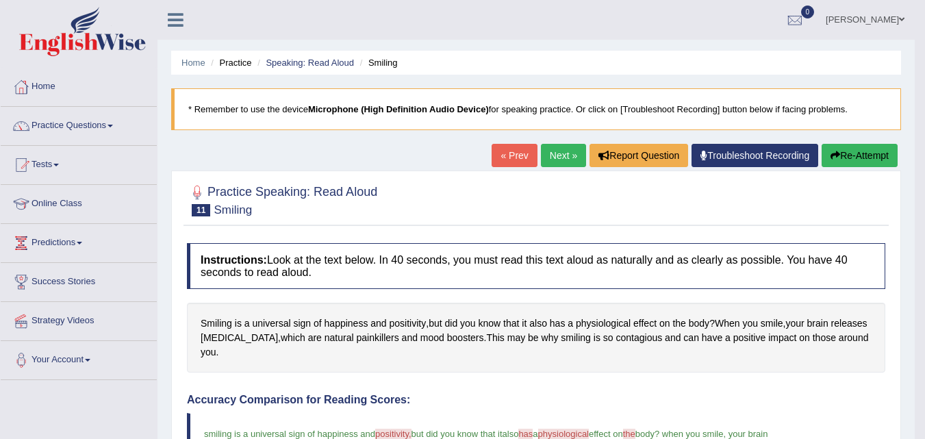
click at [565, 154] on link "Next »" at bounding box center [563, 155] width 45 height 23
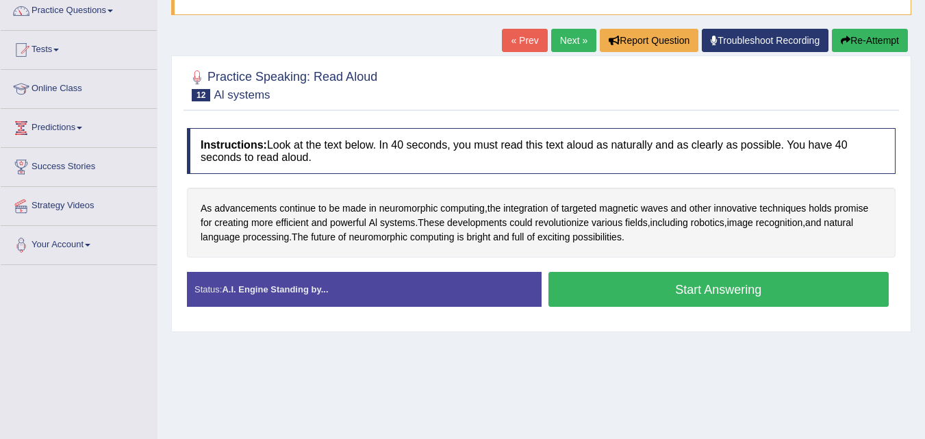
scroll to position [137, 0]
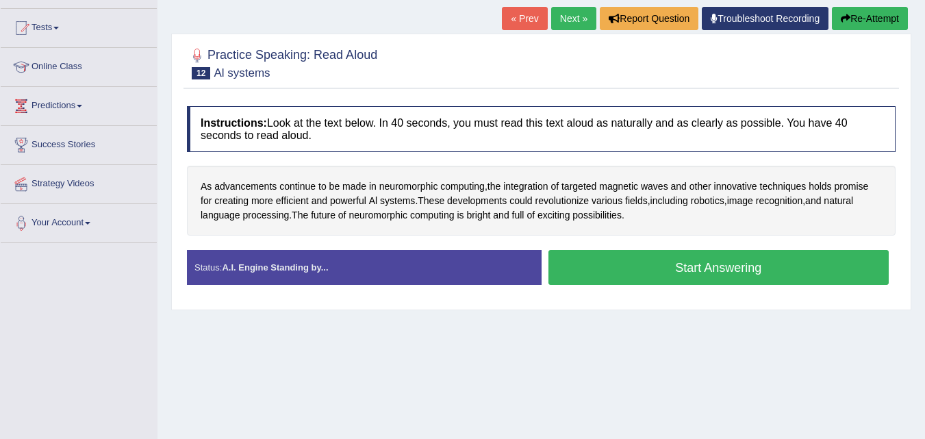
click at [668, 266] on button "Start Answering" at bounding box center [718, 267] width 341 height 35
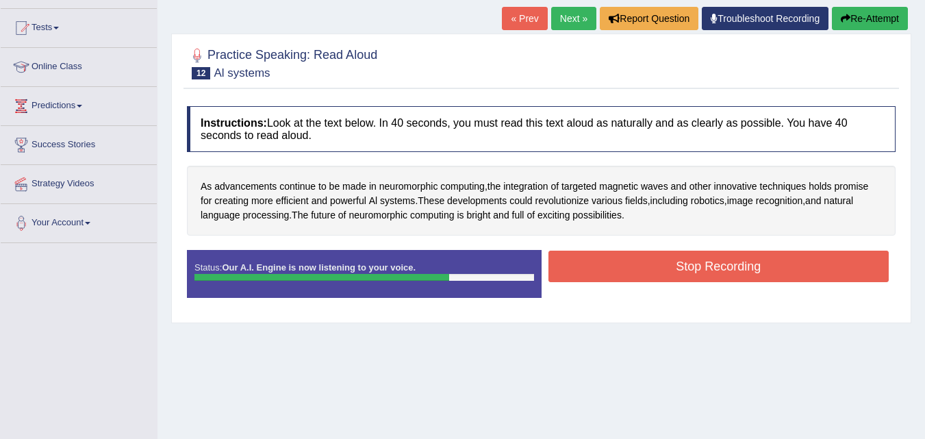
click at [668, 266] on button "Stop Recording" at bounding box center [718, 266] width 341 height 31
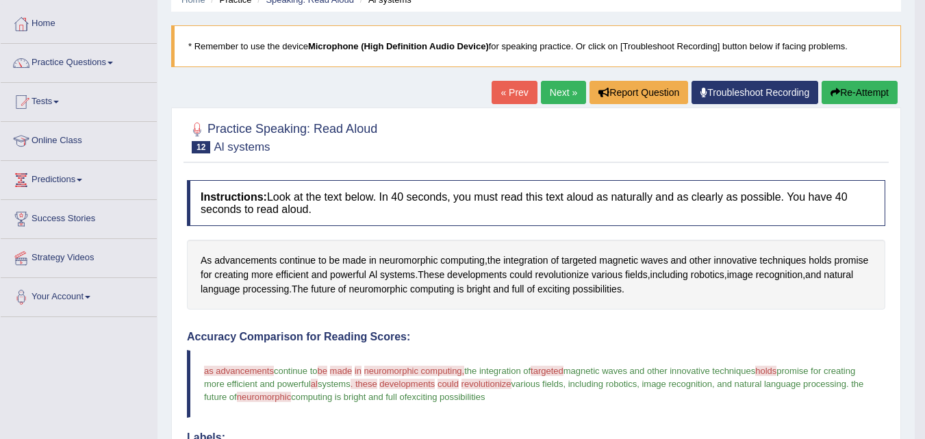
scroll to position [0, 0]
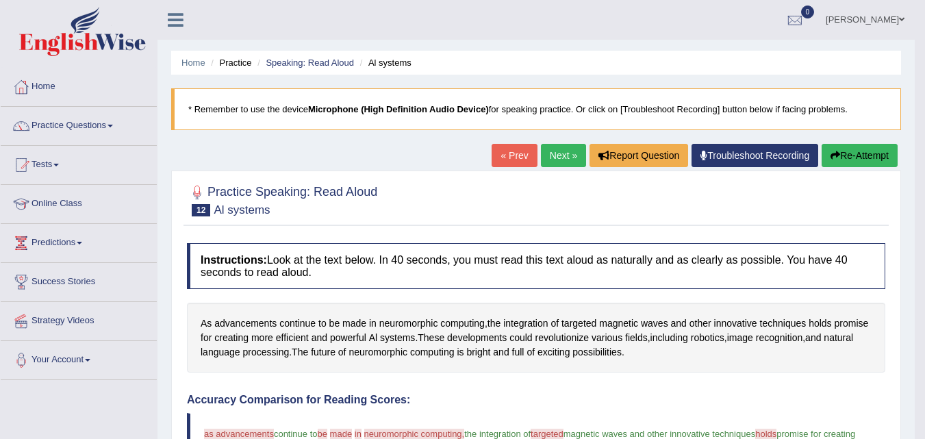
click at [561, 151] on link "Next »" at bounding box center [563, 155] width 45 height 23
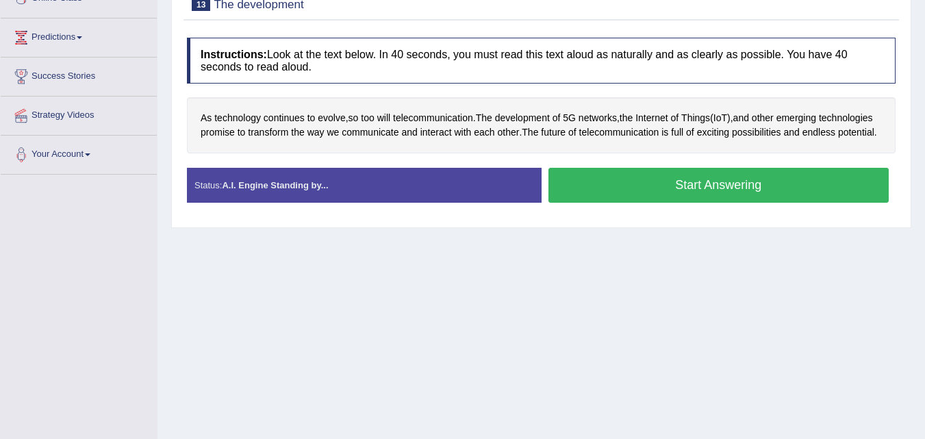
click at [663, 195] on button "Start Answering" at bounding box center [718, 185] width 341 height 35
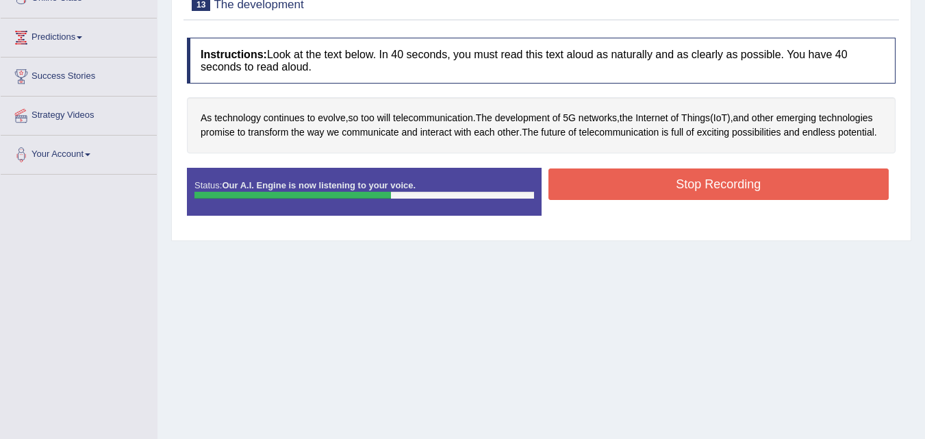
click at [663, 194] on button "Stop Recording" at bounding box center [718, 183] width 341 height 31
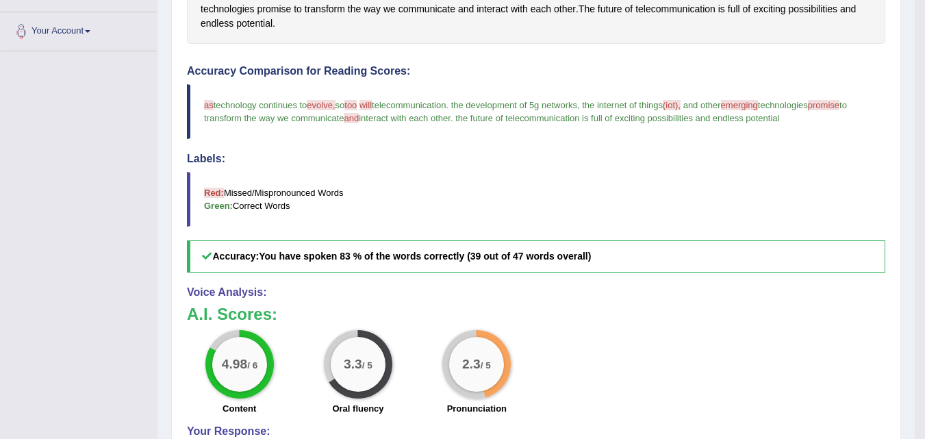
scroll to position [72, 0]
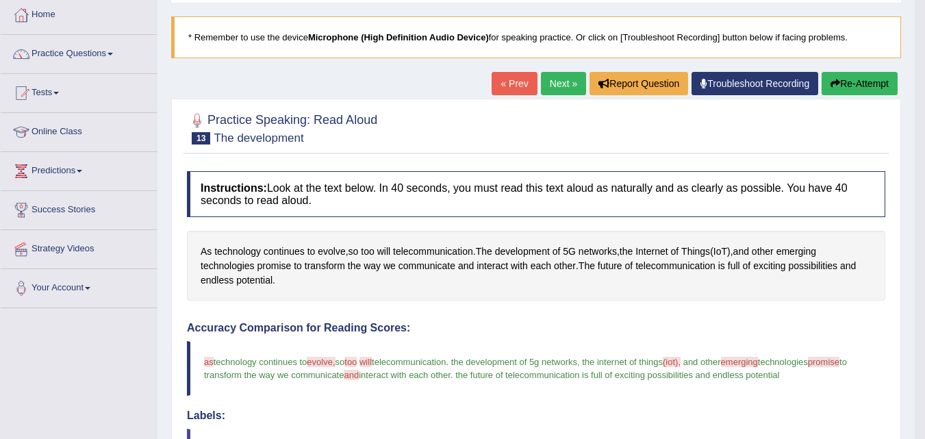
click at [565, 77] on link "Next »" at bounding box center [563, 83] width 45 height 23
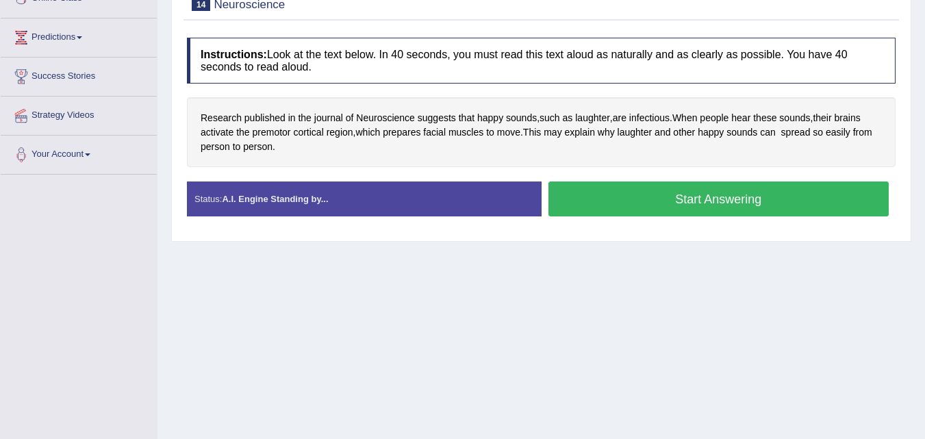
scroll to position [137, 0]
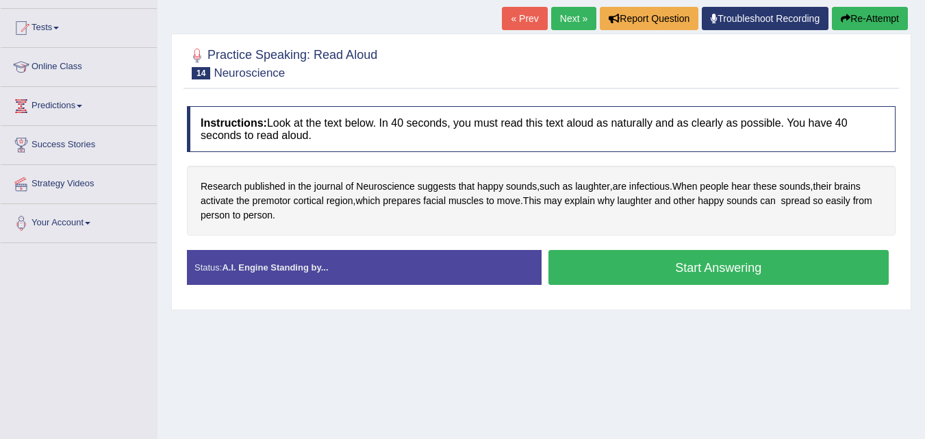
click at [652, 268] on button "Start Answering" at bounding box center [718, 267] width 341 height 35
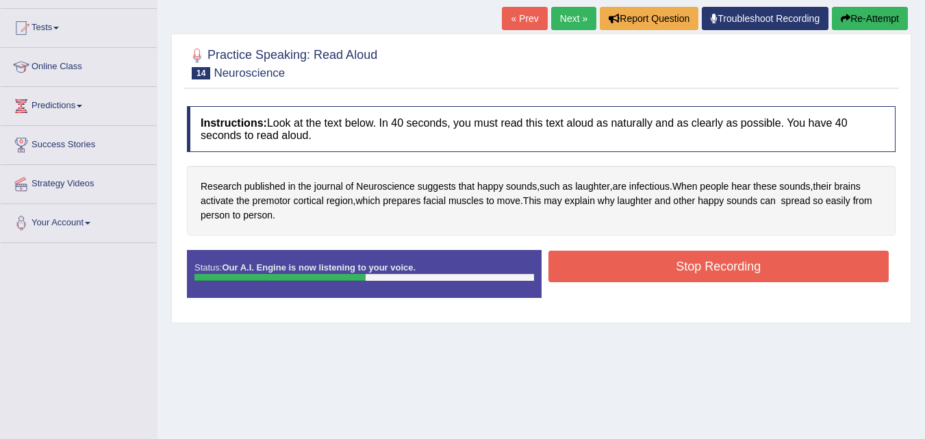
click at [644, 261] on button "Stop Recording" at bounding box center [718, 266] width 341 height 31
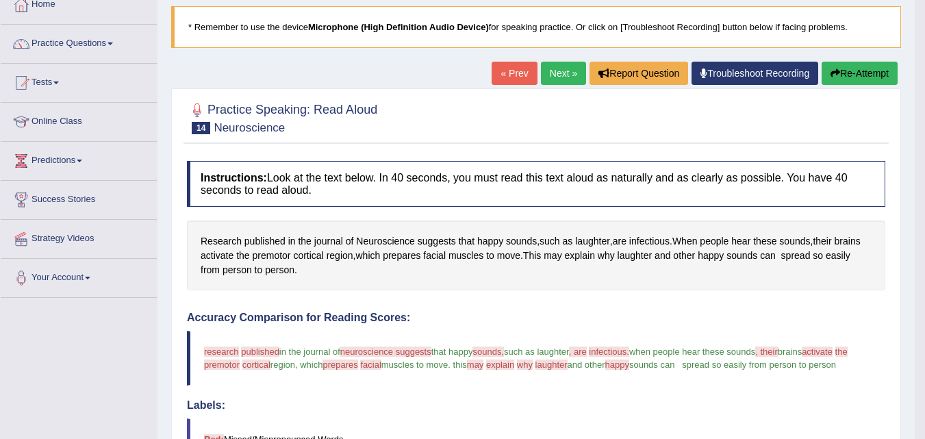
scroll to position [0, 0]
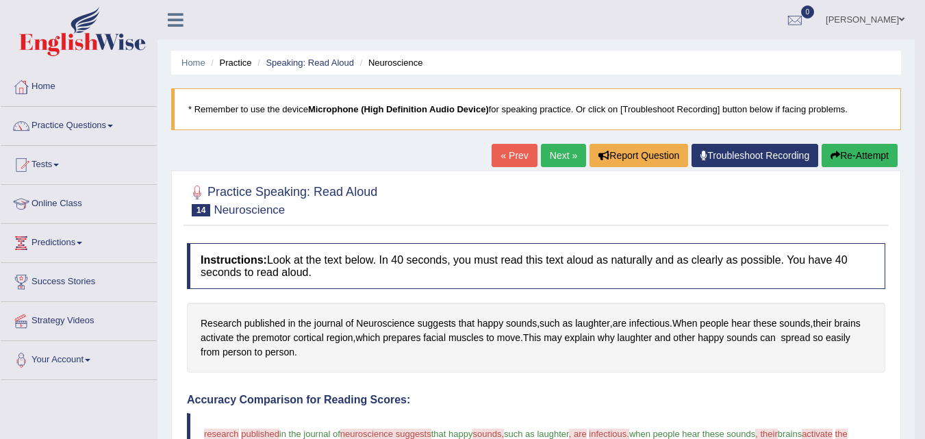
click at [555, 151] on link "Next »" at bounding box center [563, 155] width 45 height 23
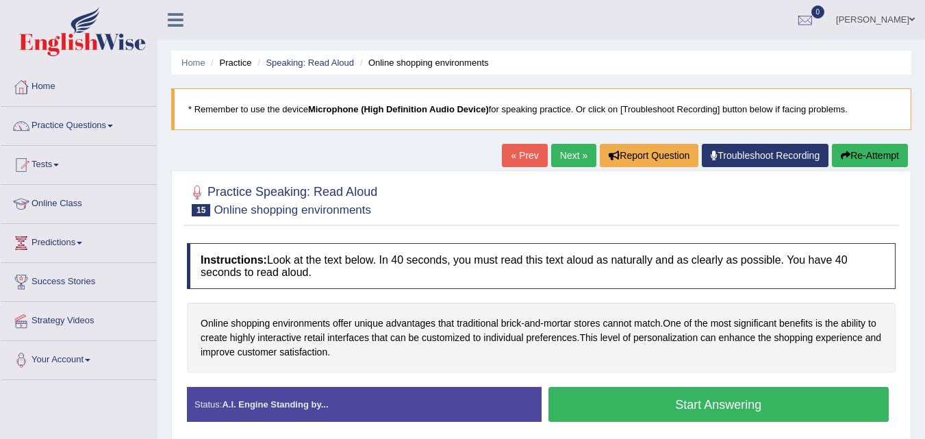
click at [563, 149] on link "Next »" at bounding box center [573, 155] width 45 height 23
